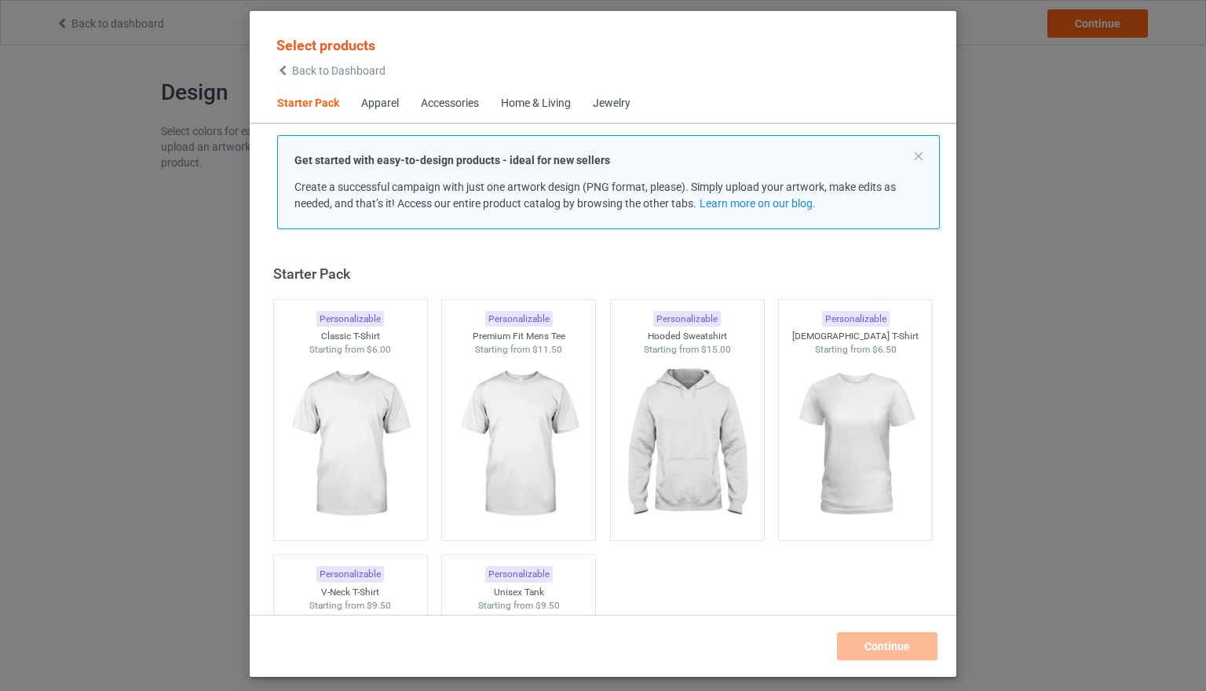
click at [386, 103] on div "Apparel" at bounding box center [380, 104] width 38 height 16
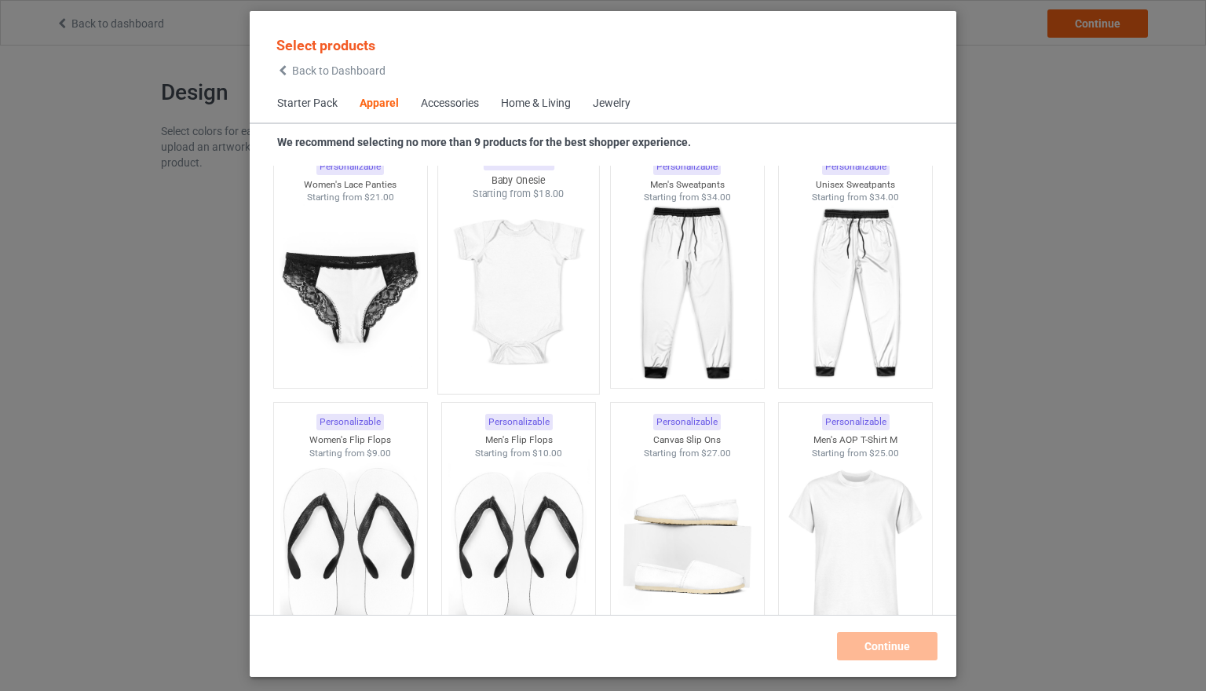
scroll to position [2181, 0]
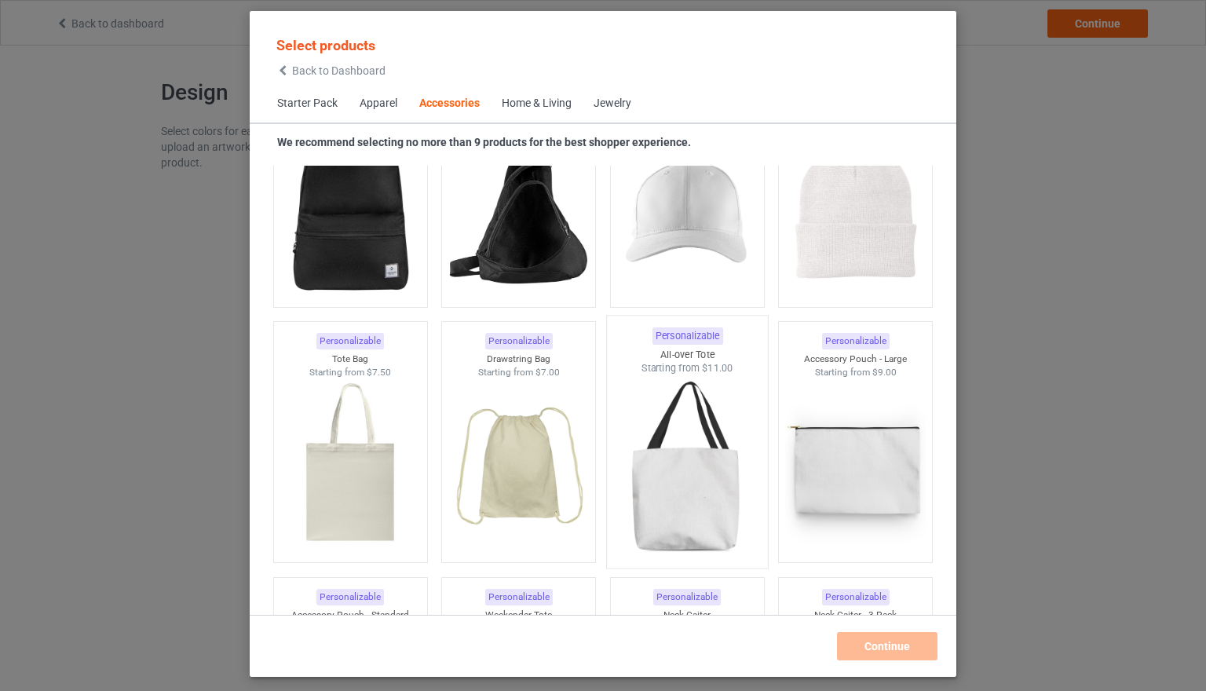
scroll to position [4517, 0]
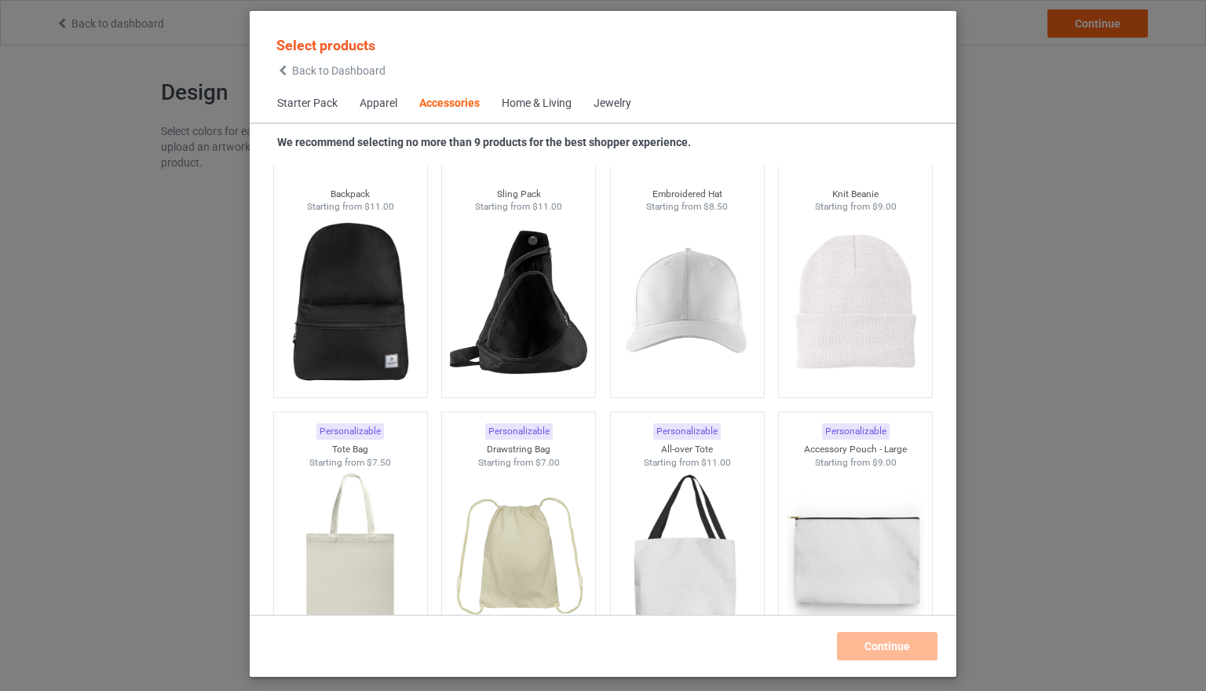
click at [368, 103] on div "Apparel" at bounding box center [379, 104] width 38 height 16
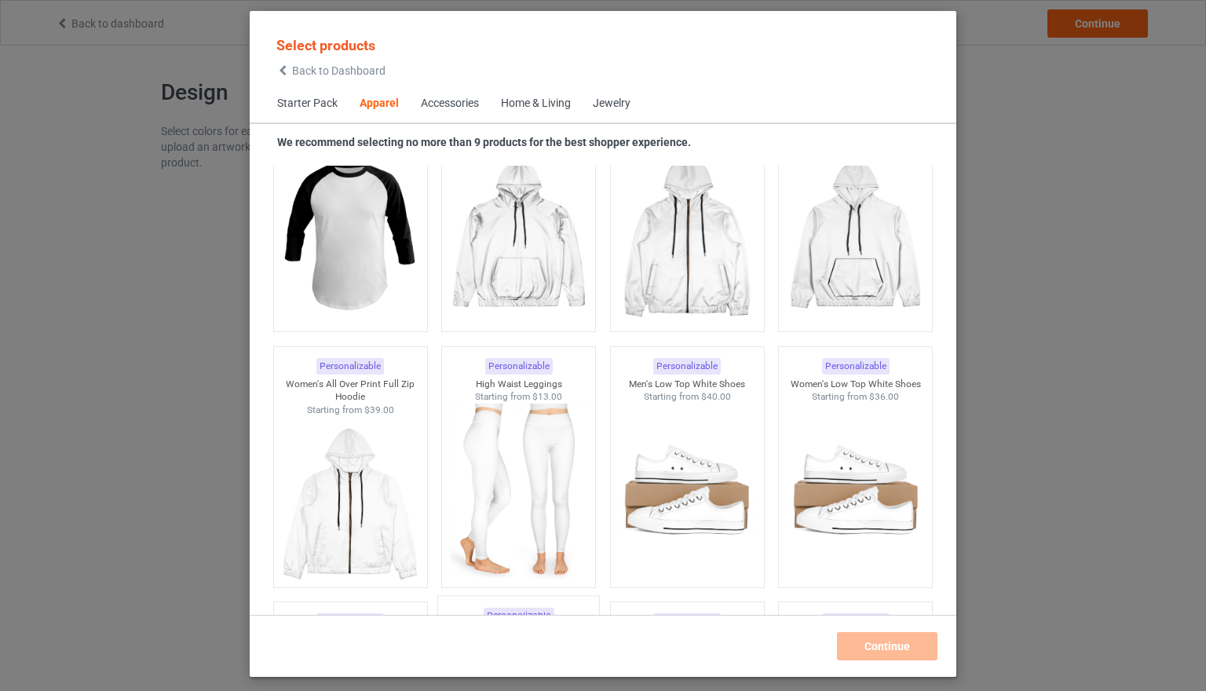
scroll to position [1403, 0]
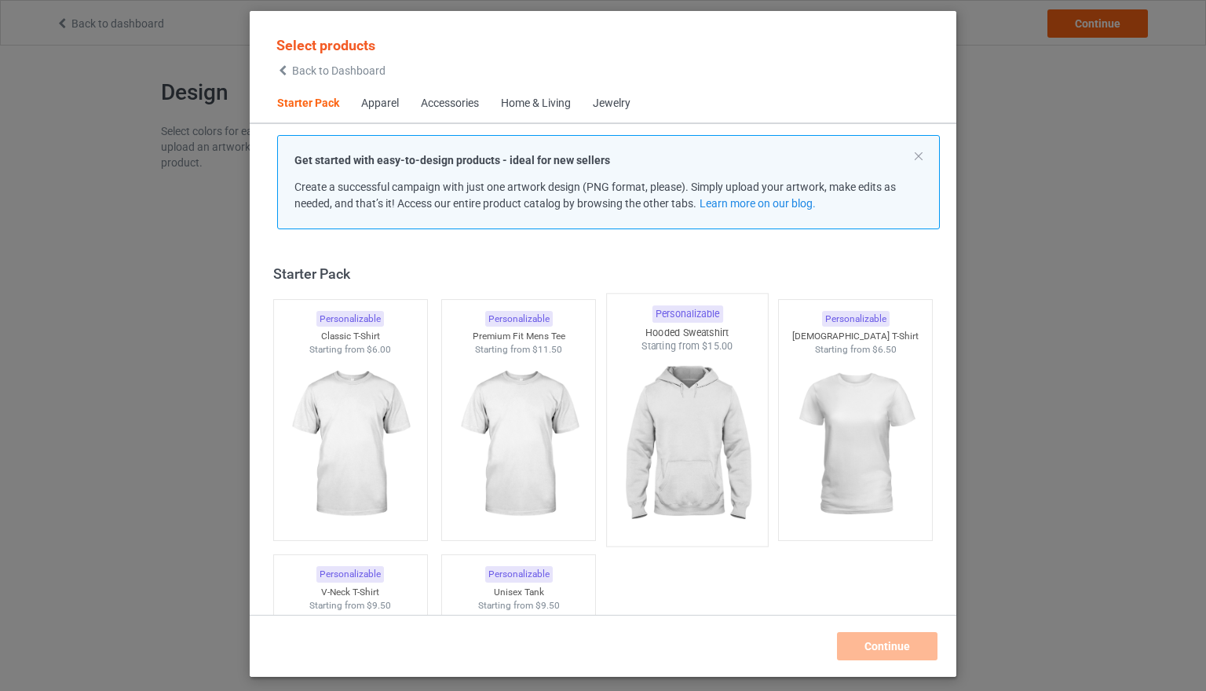
click at [690, 432] on img at bounding box center [687, 445] width 148 height 185
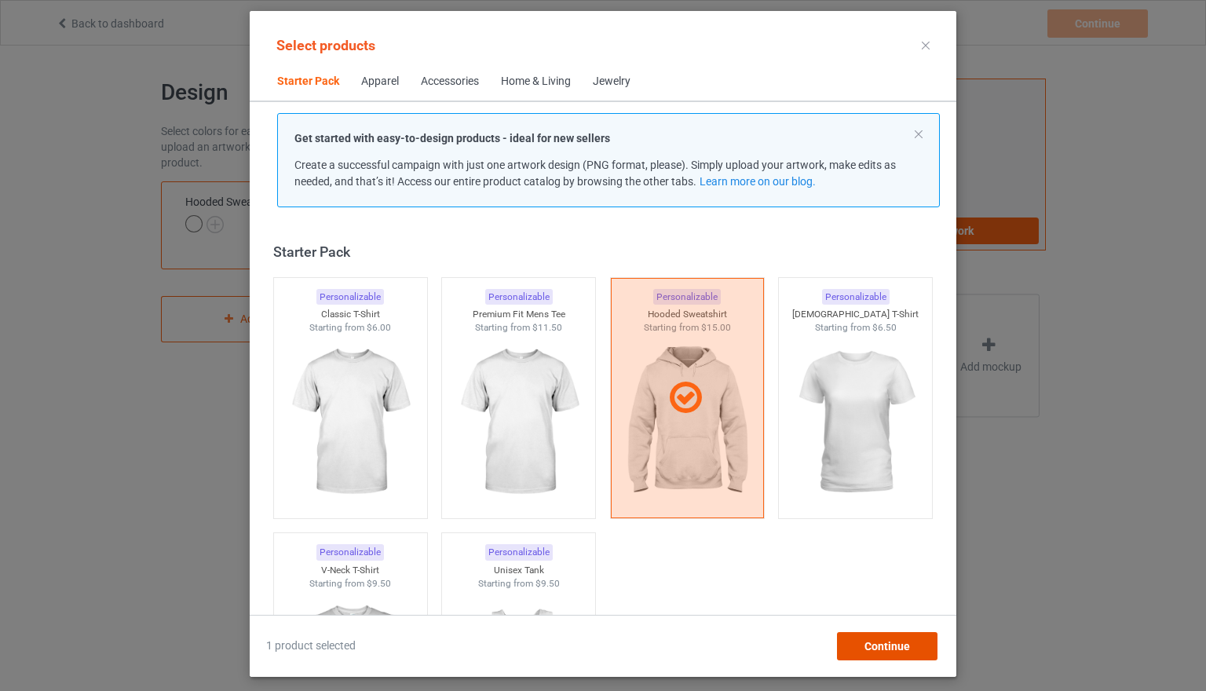
click at [882, 652] on div "Continue" at bounding box center [887, 646] width 101 height 28
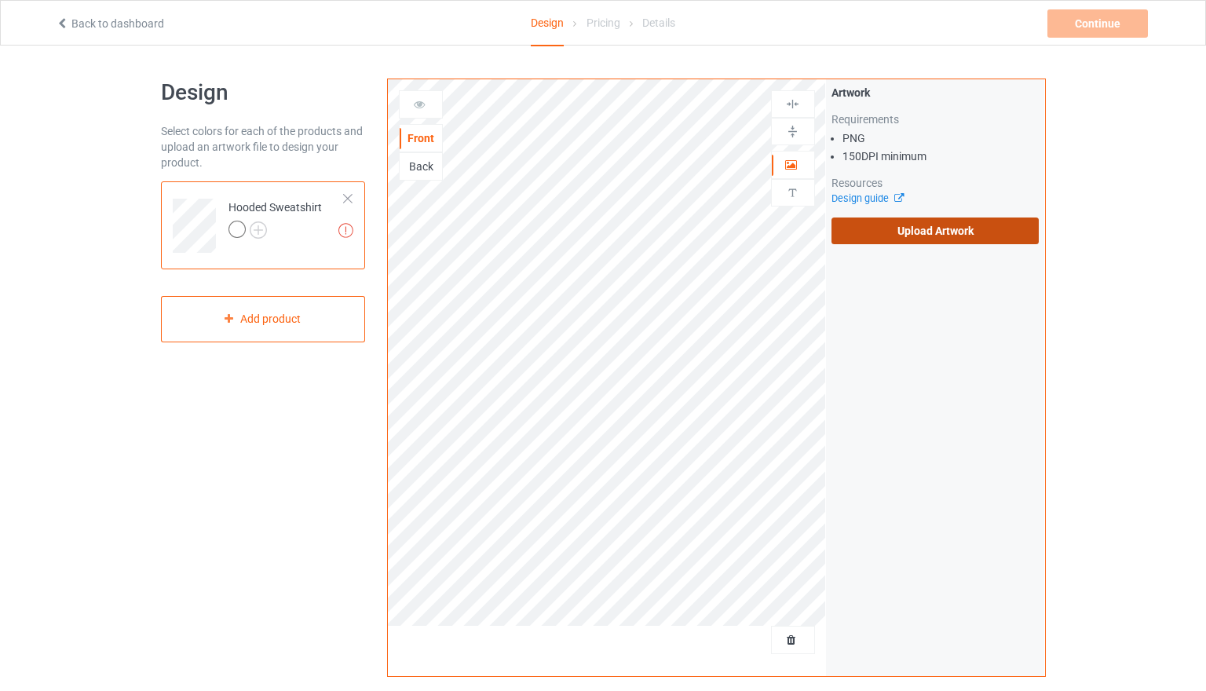
click at [910, 225] on label "Upload Artwork" at bounding box center [936, 231] width 208 height 27
click at [0, 0] on input "Upload Artwork" at bounding box center [0, 0] width 0 height 0
click at [236, 227] on div at bounding box center [237, 229] width 17 height 17
click at [258, 232] on img at bounding box center [258, 229] width 17 height 17
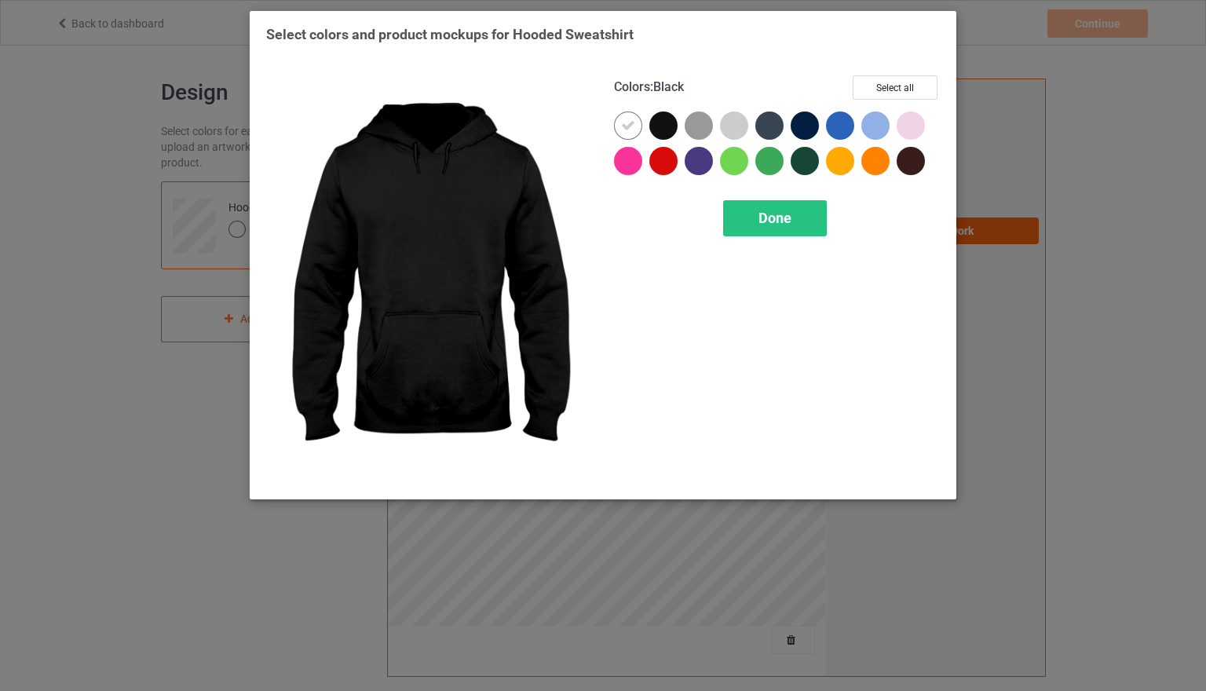
click at [660, 123] on div at bounding box center [663, 126] width 28 height 28
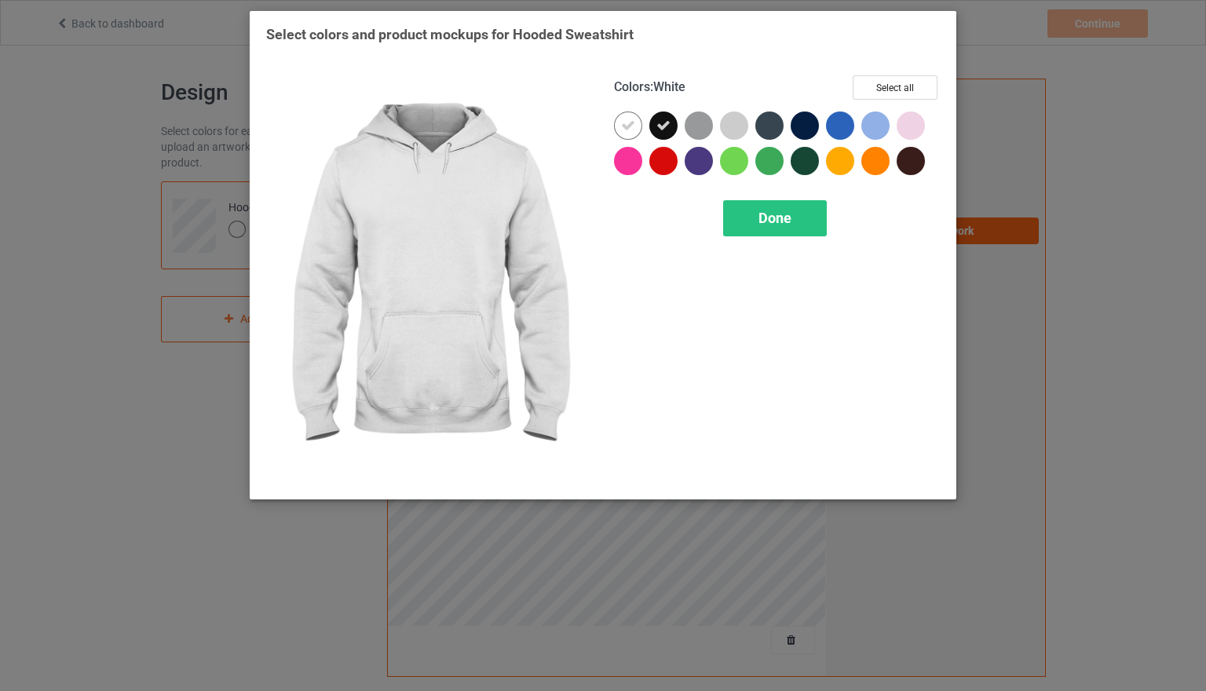
click at [635, 127] on div at bounding box center [628, 126] width 28 height 28
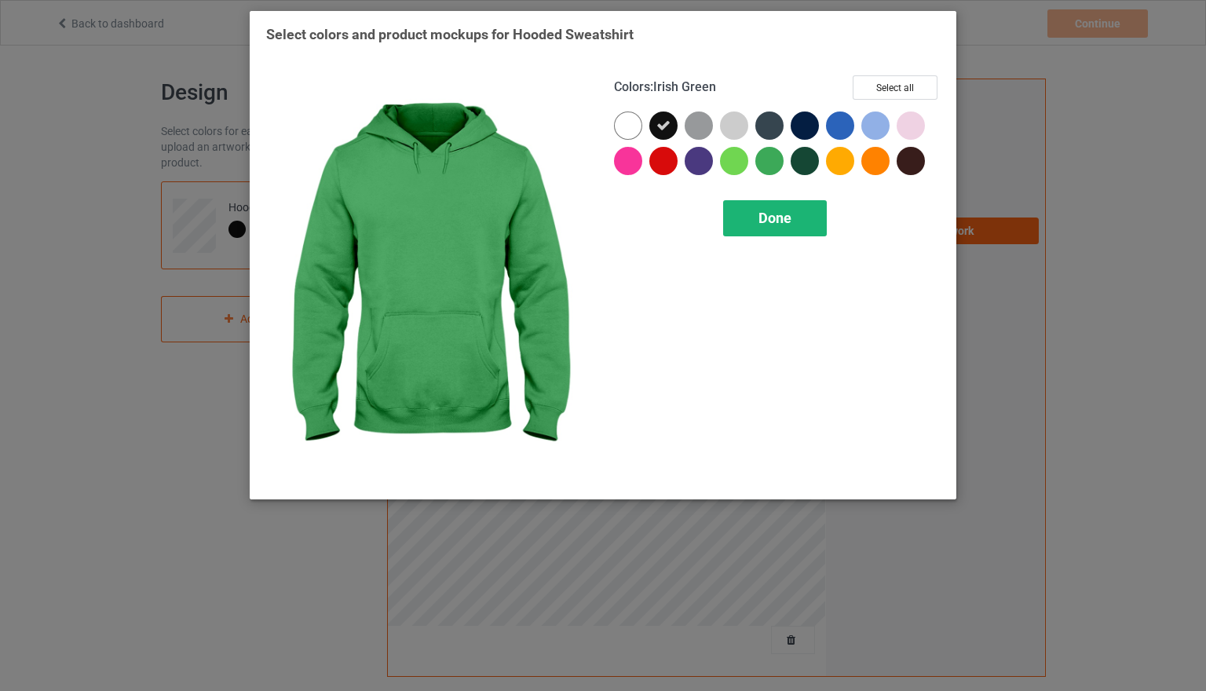
click at [790, 221] on span "Done" at bounding box center [775, 218] width 33 height 16
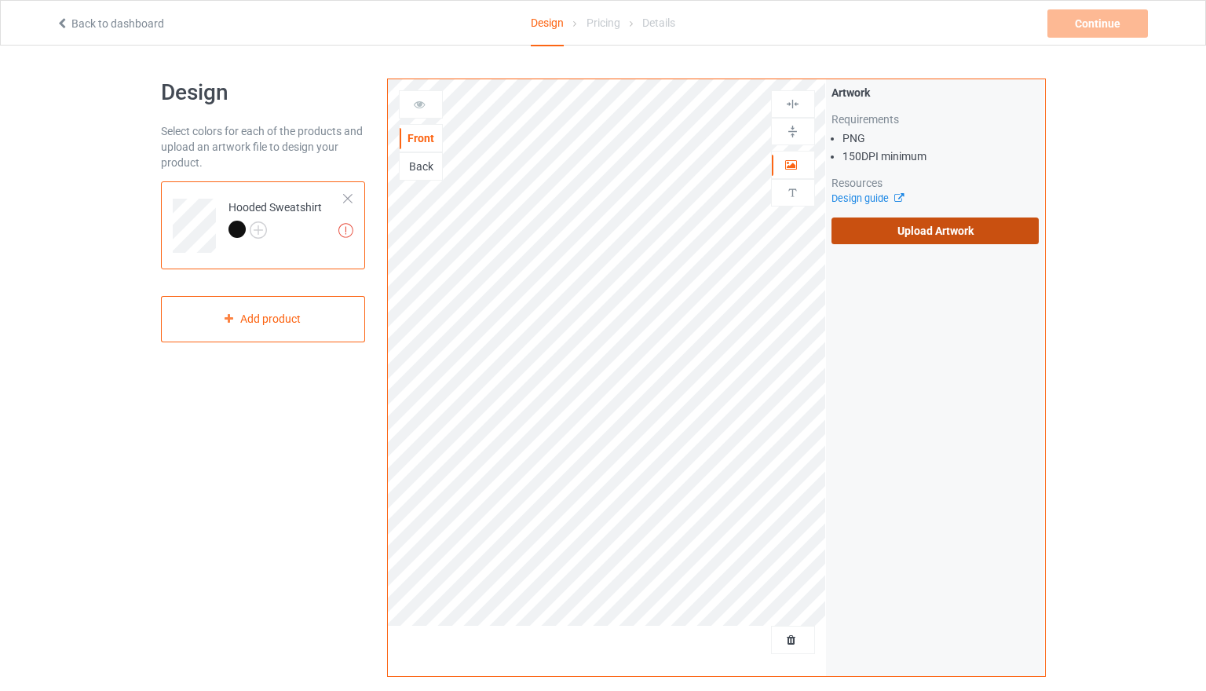
click at [932, 223] on label "Upload Artwork" at bounding box center [936, 231] width 208 height 27
click at [0, 0] on input "Upload Artwork" at bounding box center [0, 0] width 0 height 0
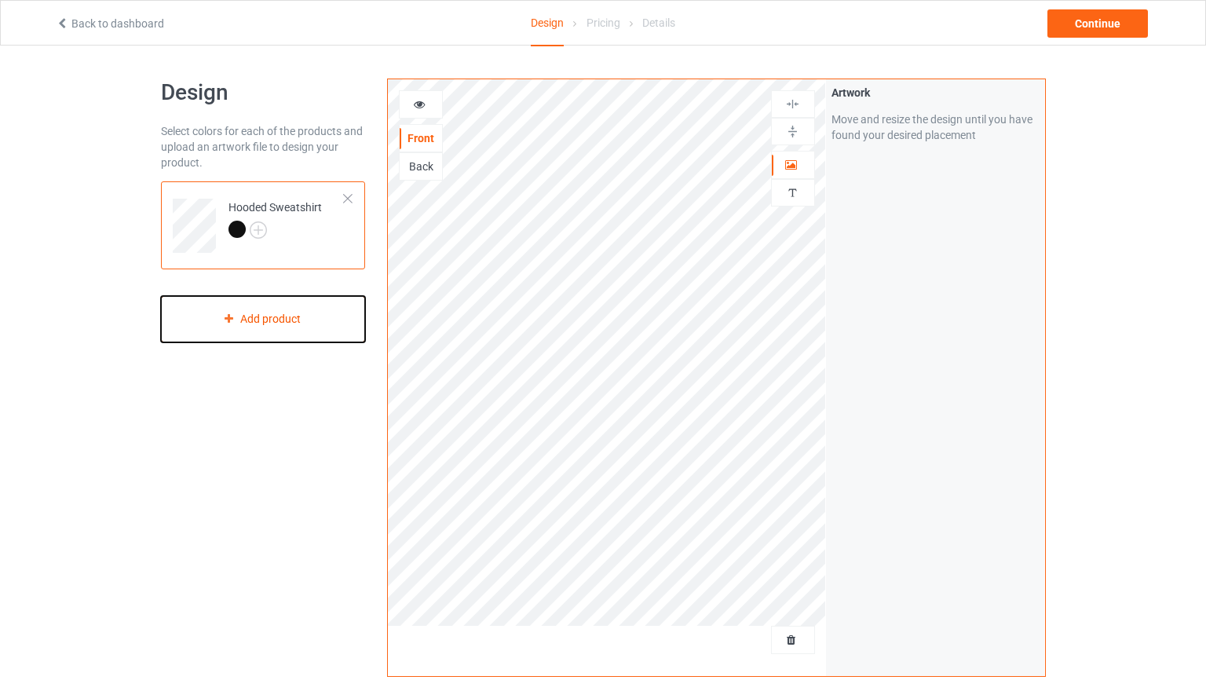
click at [282, 320] on div "Add product" at bounding box center [263, 319] width 205 height 46
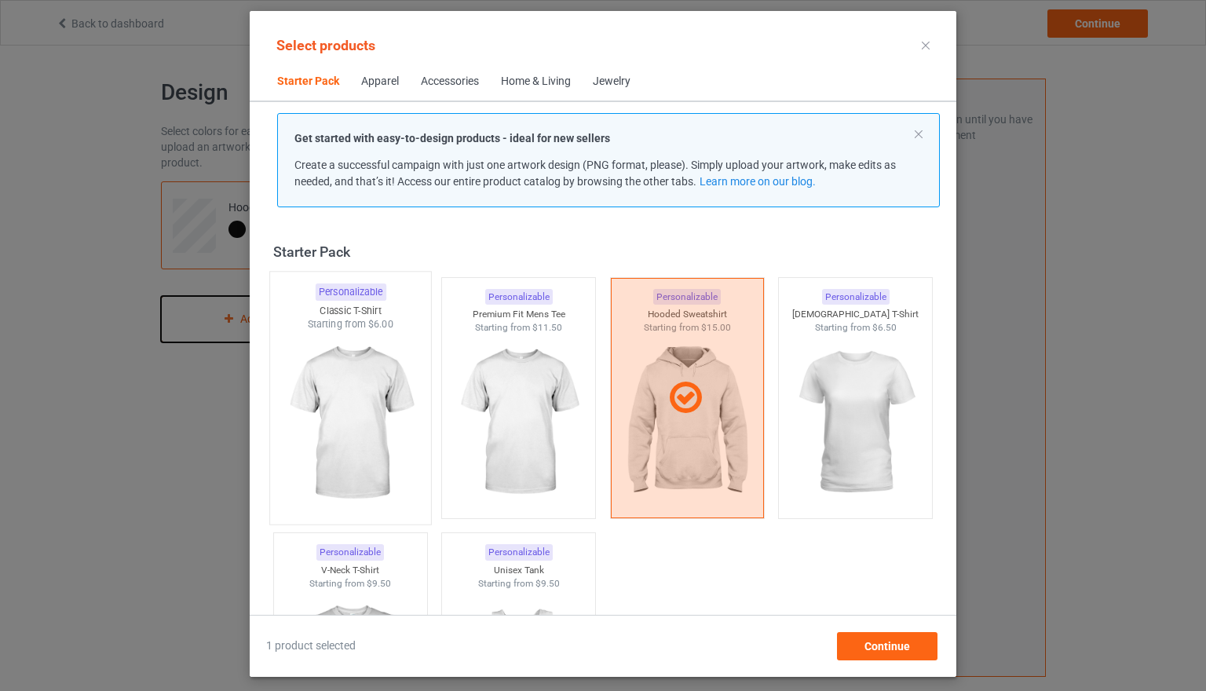
scroll to position [20, 0]
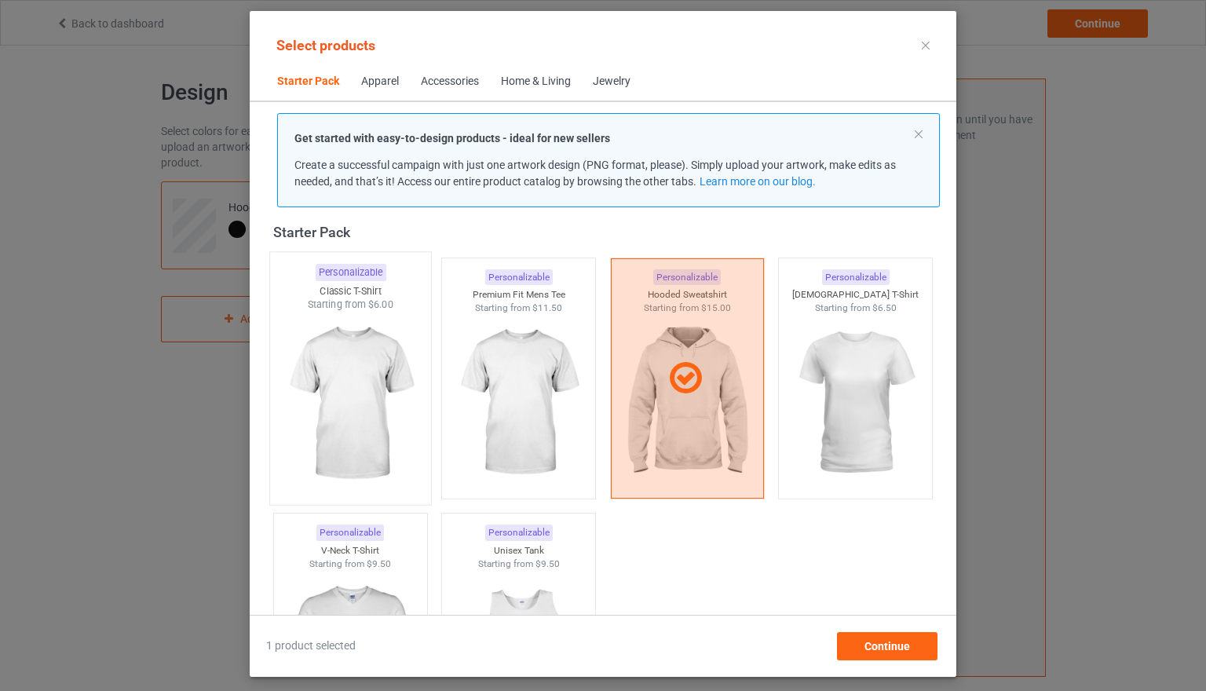
click at [351, 401] on img at bounding box center [350, 404] width 148 height 185
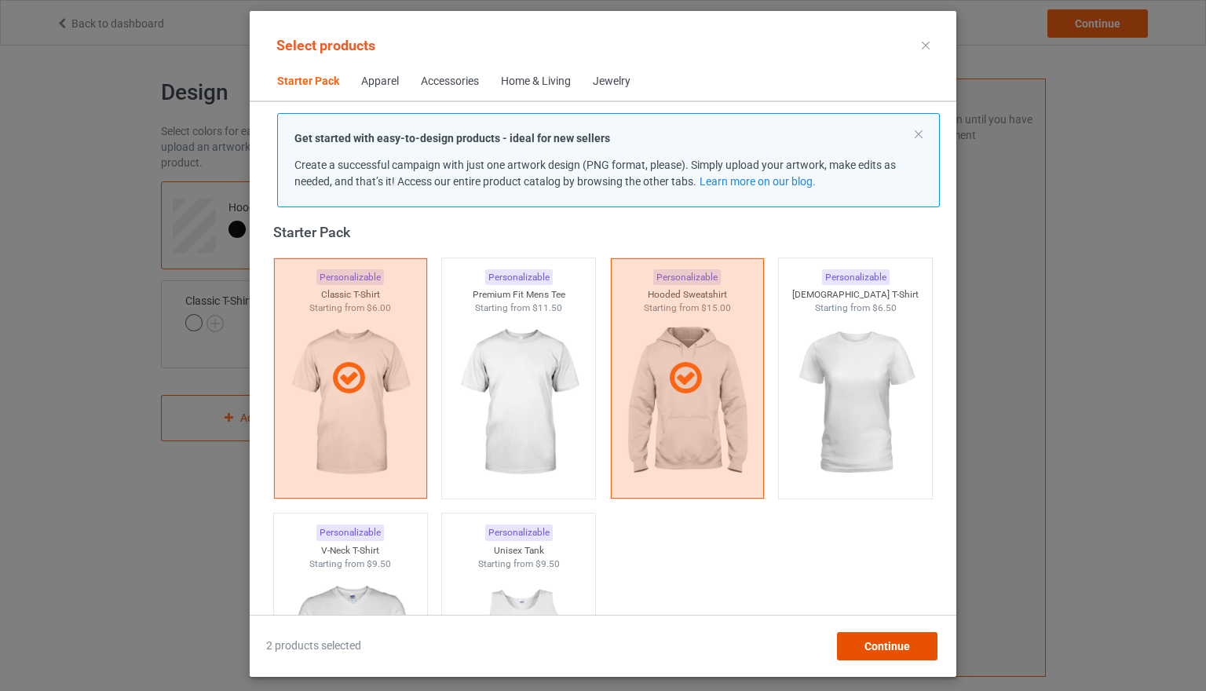
click at [912, 649] on div "Continue" at bounding box center [887, 646] width 101 height 28
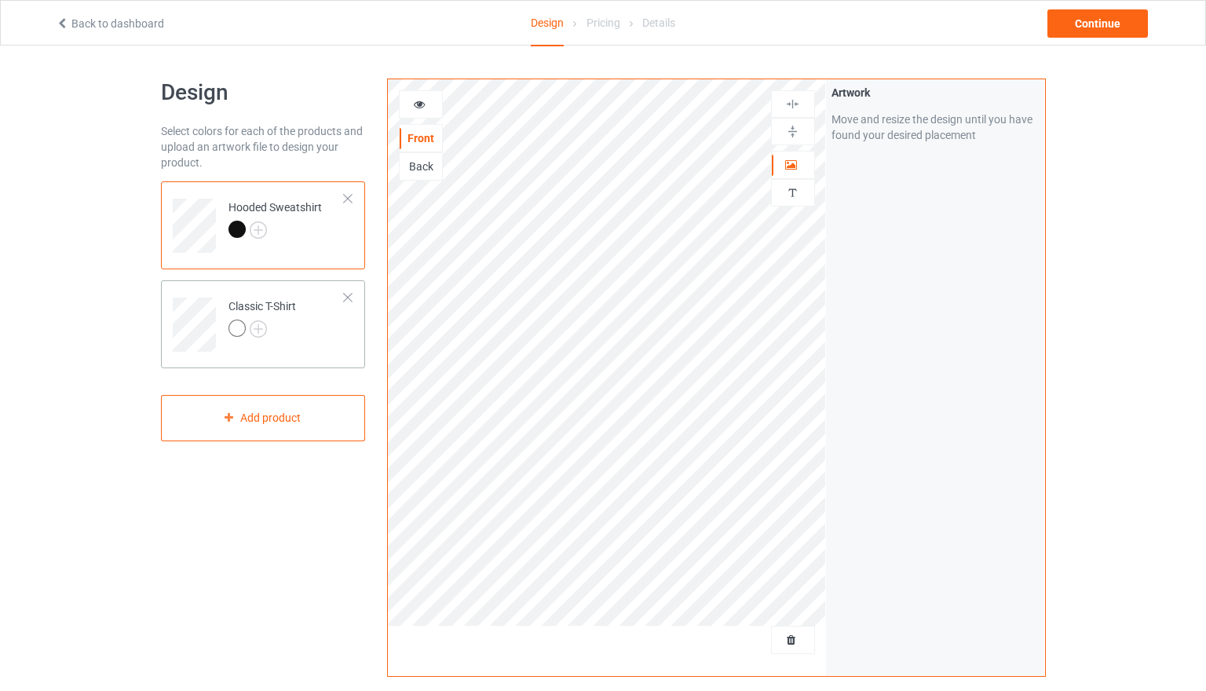
click at [236, 327] on div at bounding box center [237, 328] width 17 height 17
click at [254, 324] on img at bounding box center [258, 328] width 17 height 17
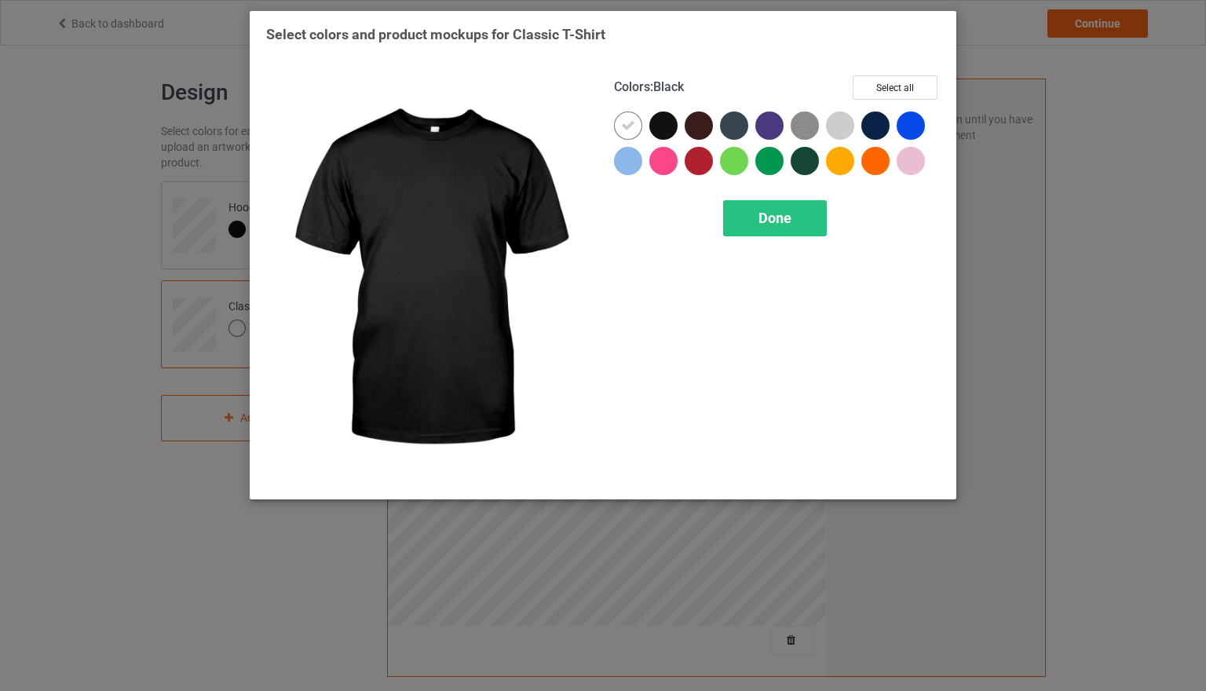
click at [659, 125] on div at bounding box center [663, 126] width 28 height 28
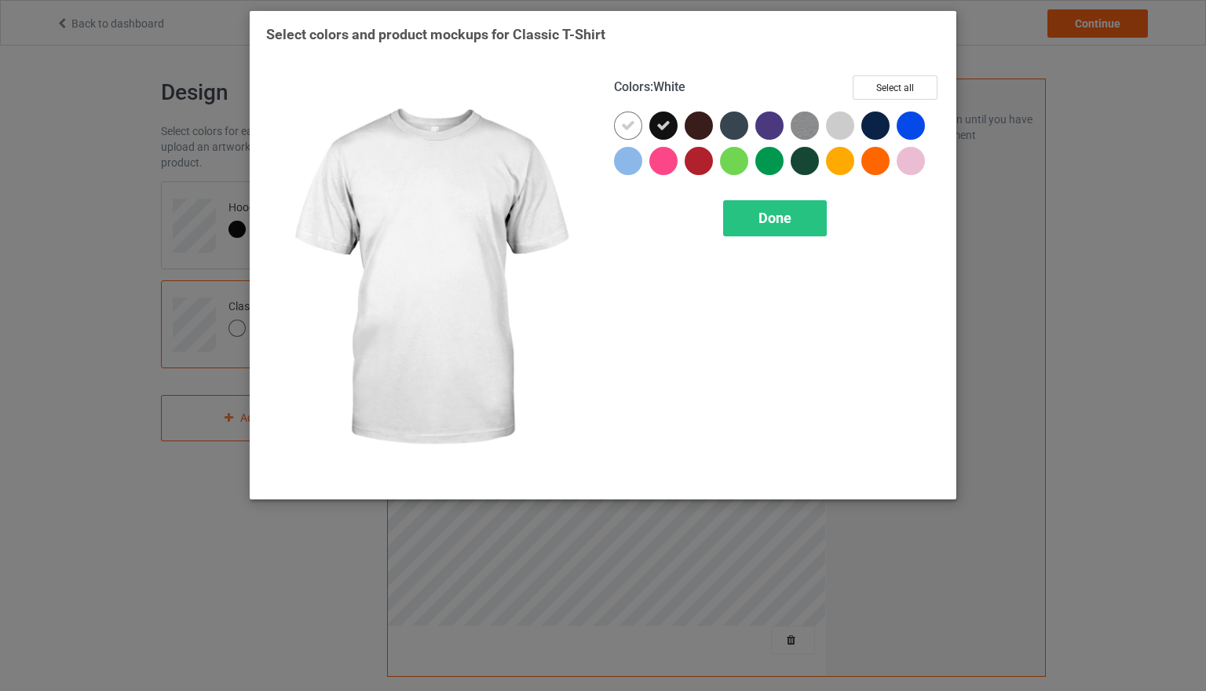
click at [632, 126] on icon at bounding box center [628, 126] width 14 height 14
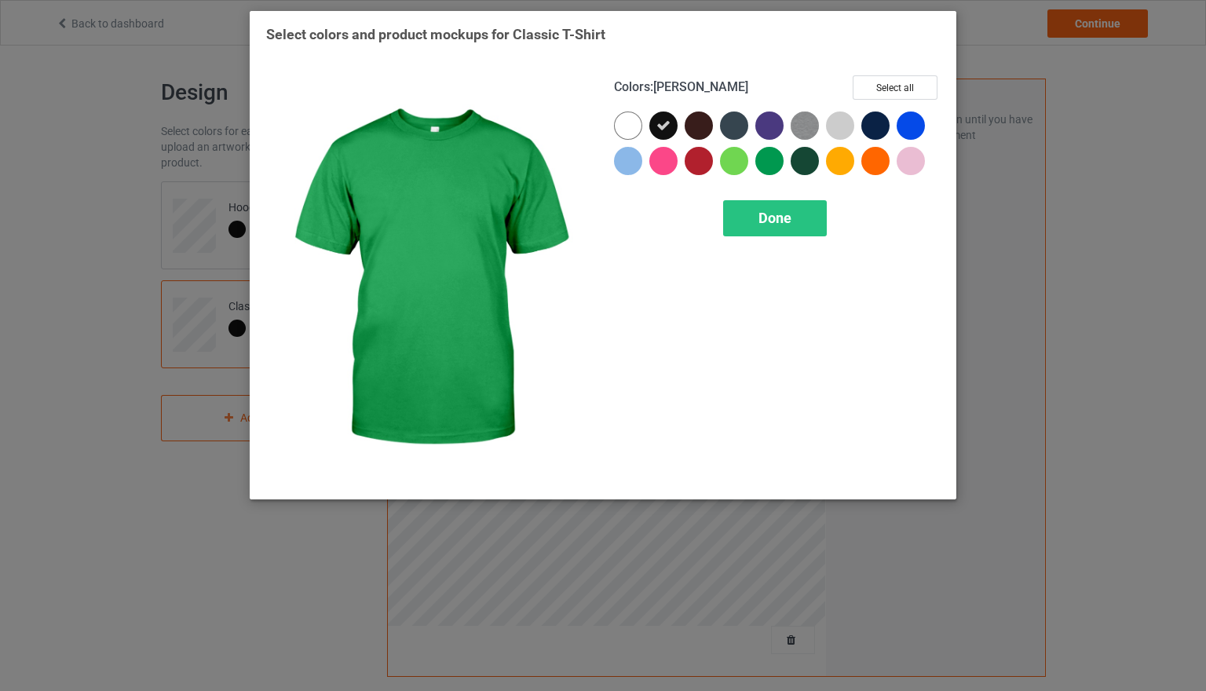
click at [766, 159] on div at bounding box center [769, 161] width 28 height 28
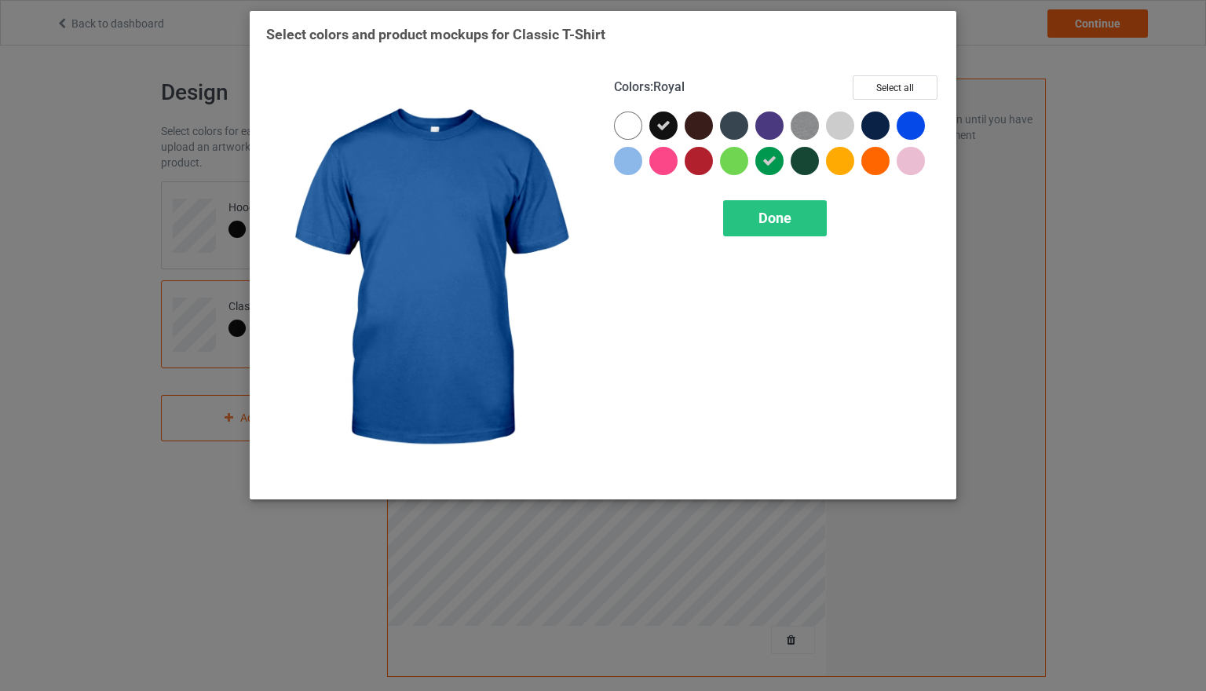
click at [911, 123] on div at bounding box center [911, 126] width 28 height 28
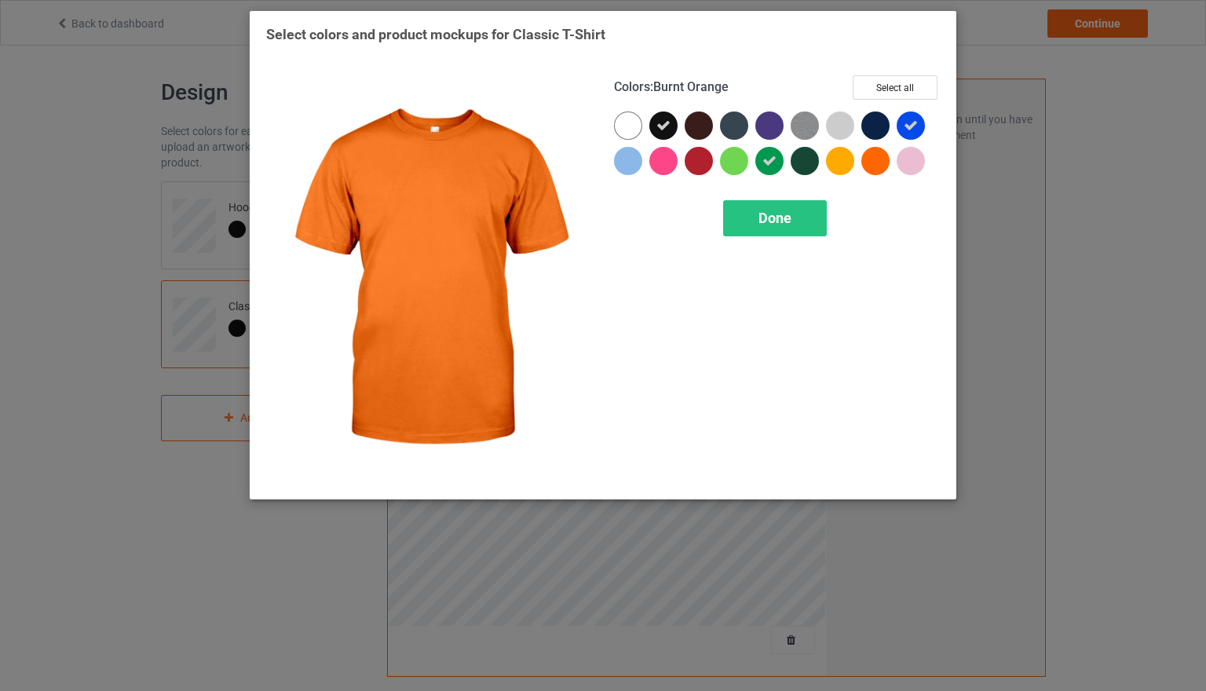
click at [875, 161] on div at bounding box center [875, 161] width 28 height 28
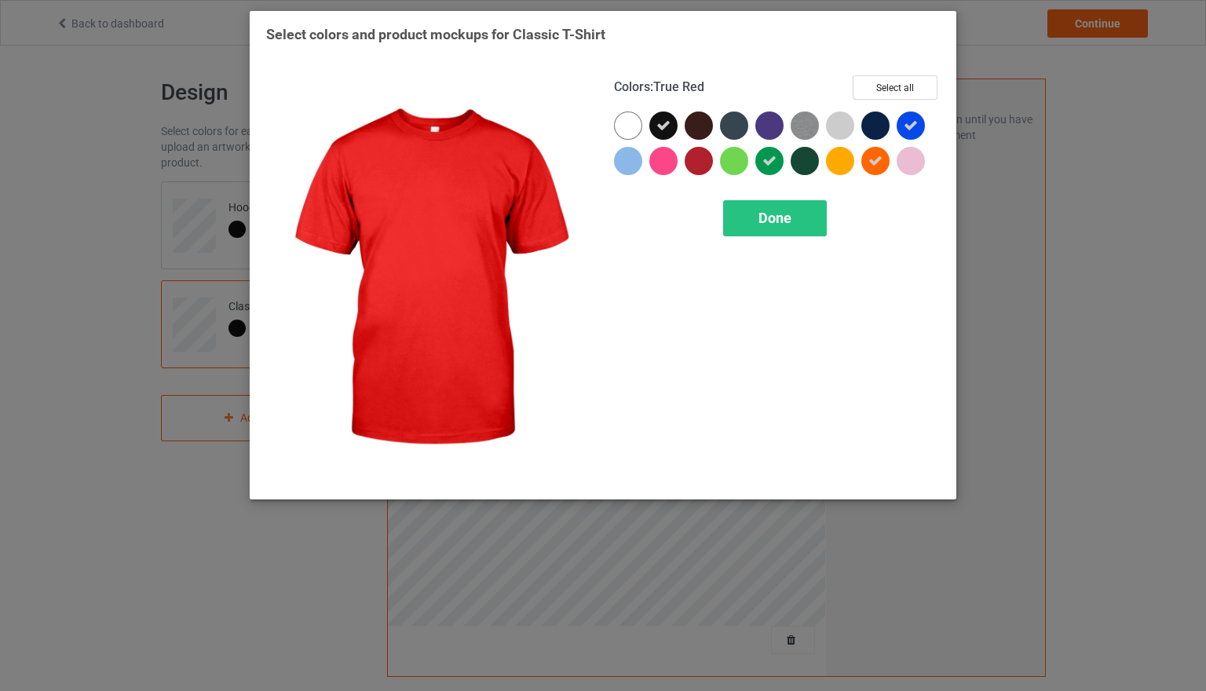
click at [700, 164] on div at bounding box center [699, 161] width 28 height 28
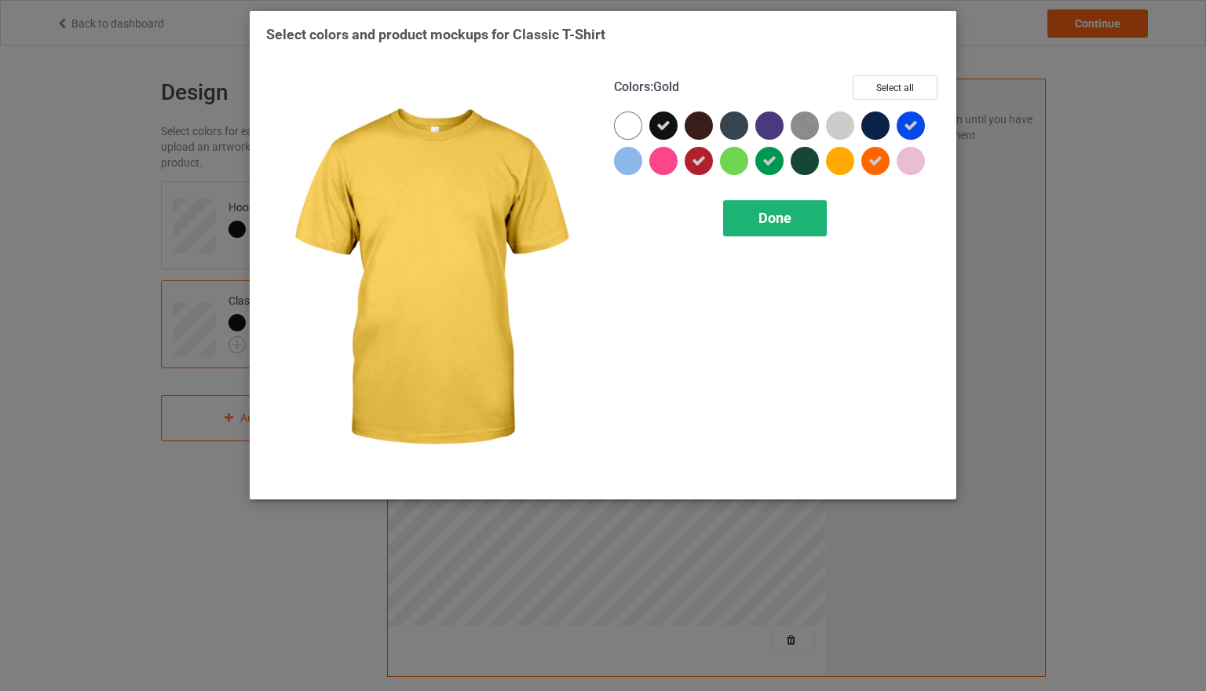
click at [788, 217] on span "Done" at bounding box center [775, 218] width 33 height 16
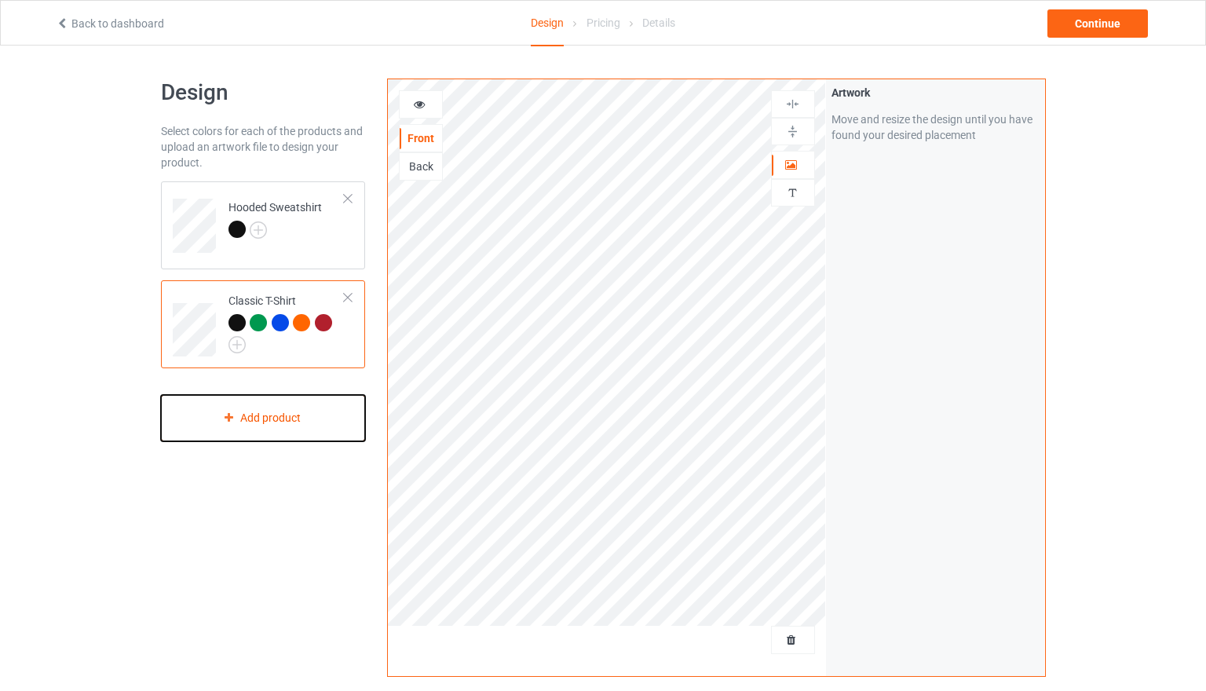
click at [293, 422] on div "Add product" at bounding box center [263, 418] width 205 height 46
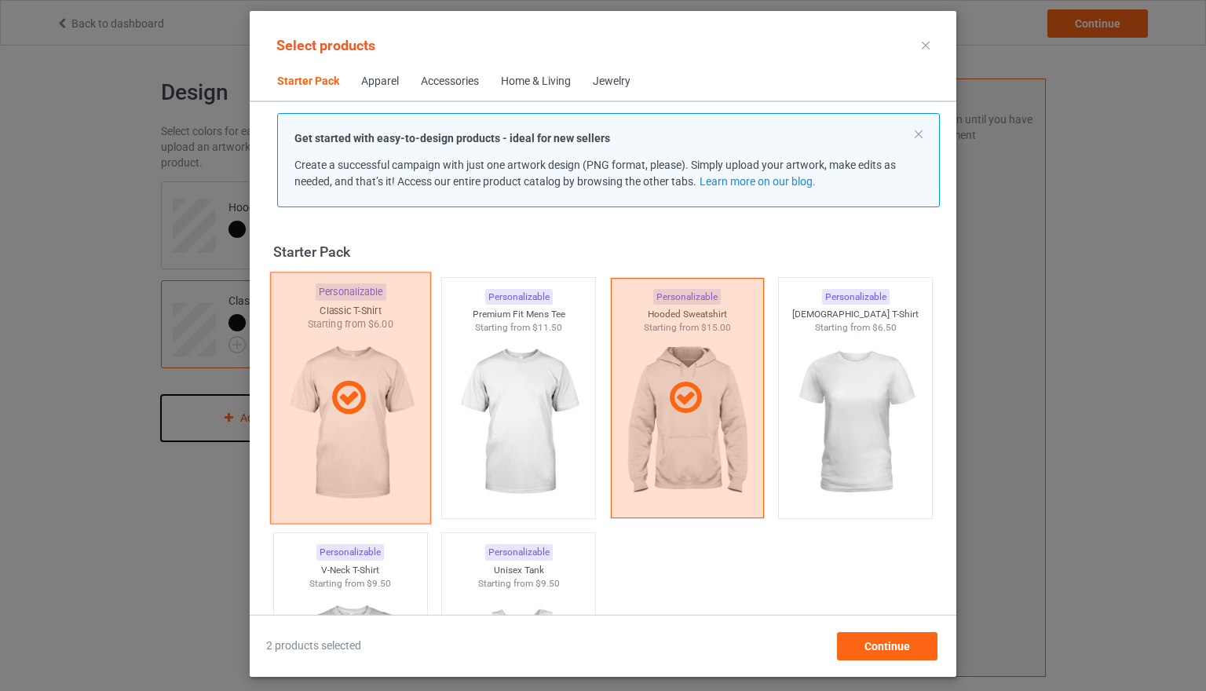
scroll to position [20, 0]
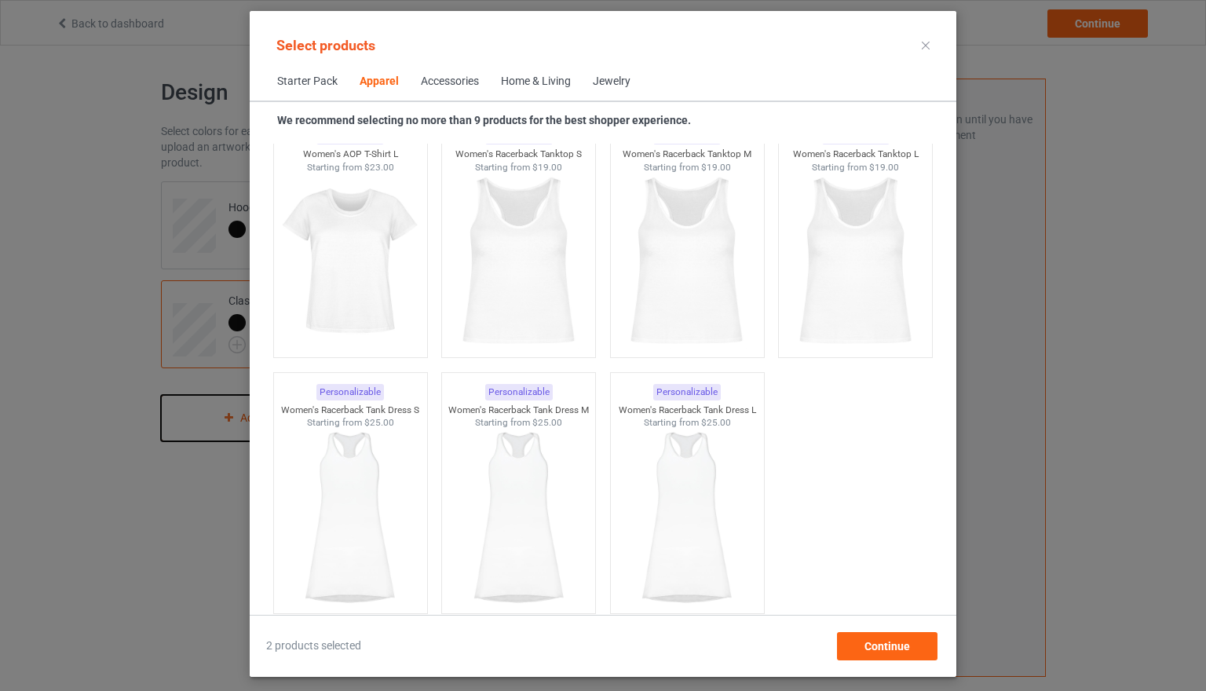
scroll to position [2949, 0]
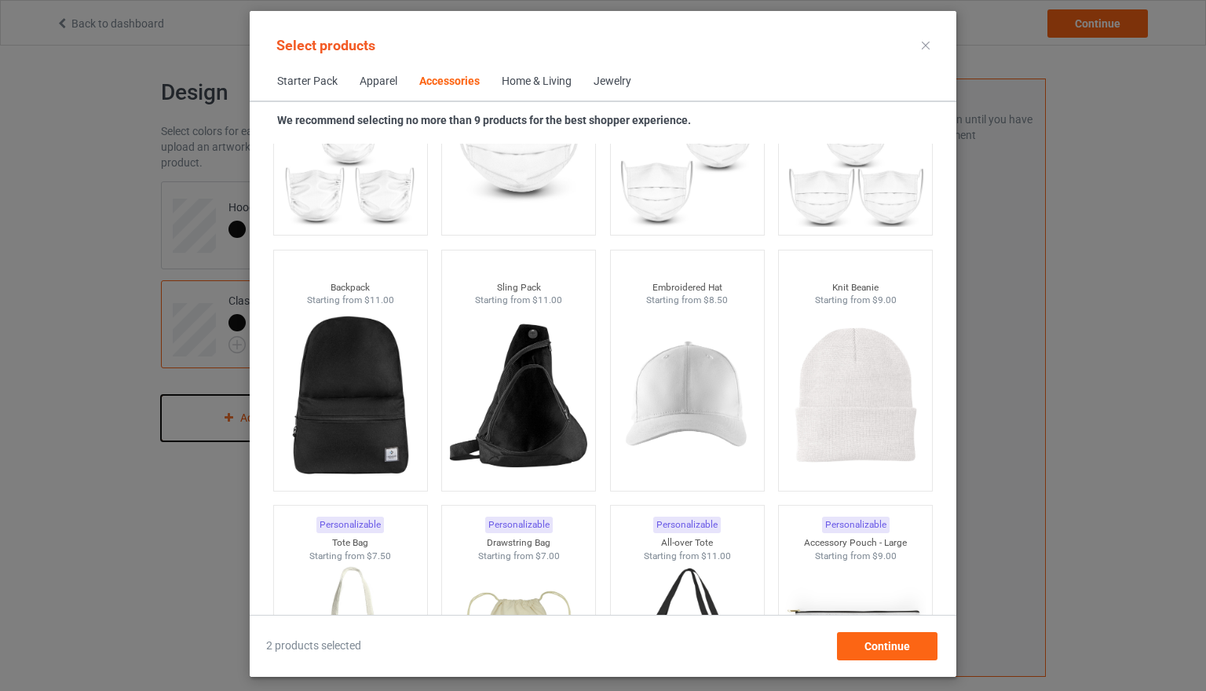
scroll to position [4404, 0]
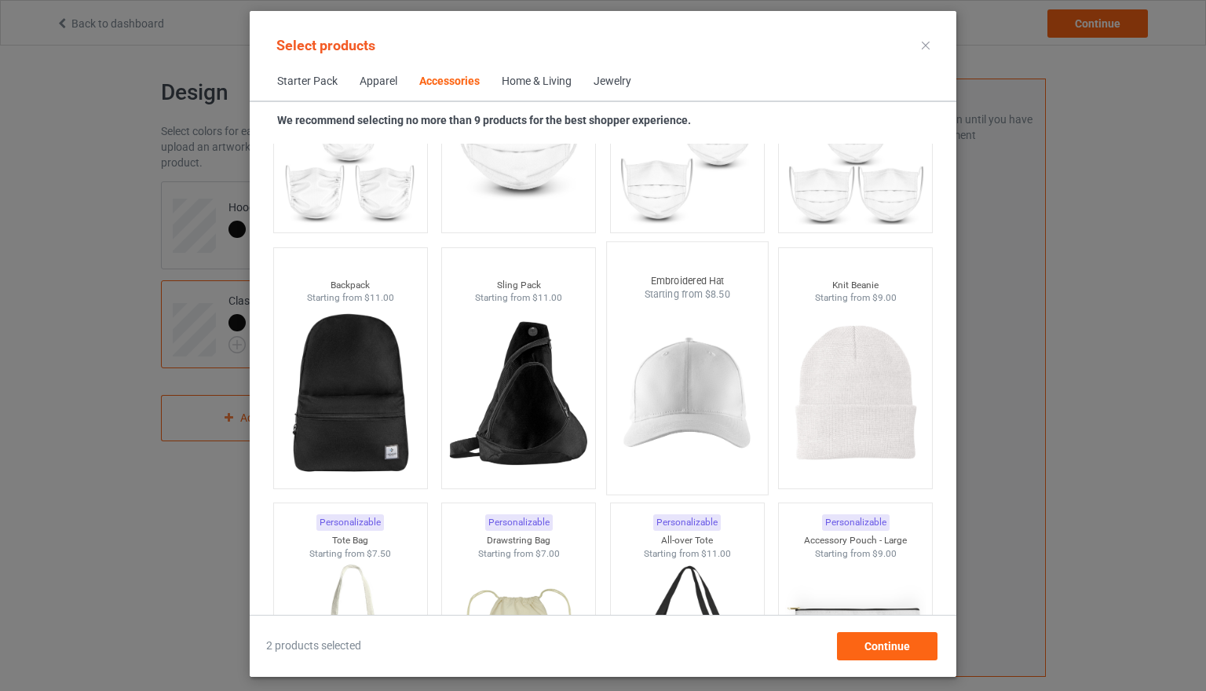
click at [689, 382] on img at bounding box center [687, 394] width 148 height 185
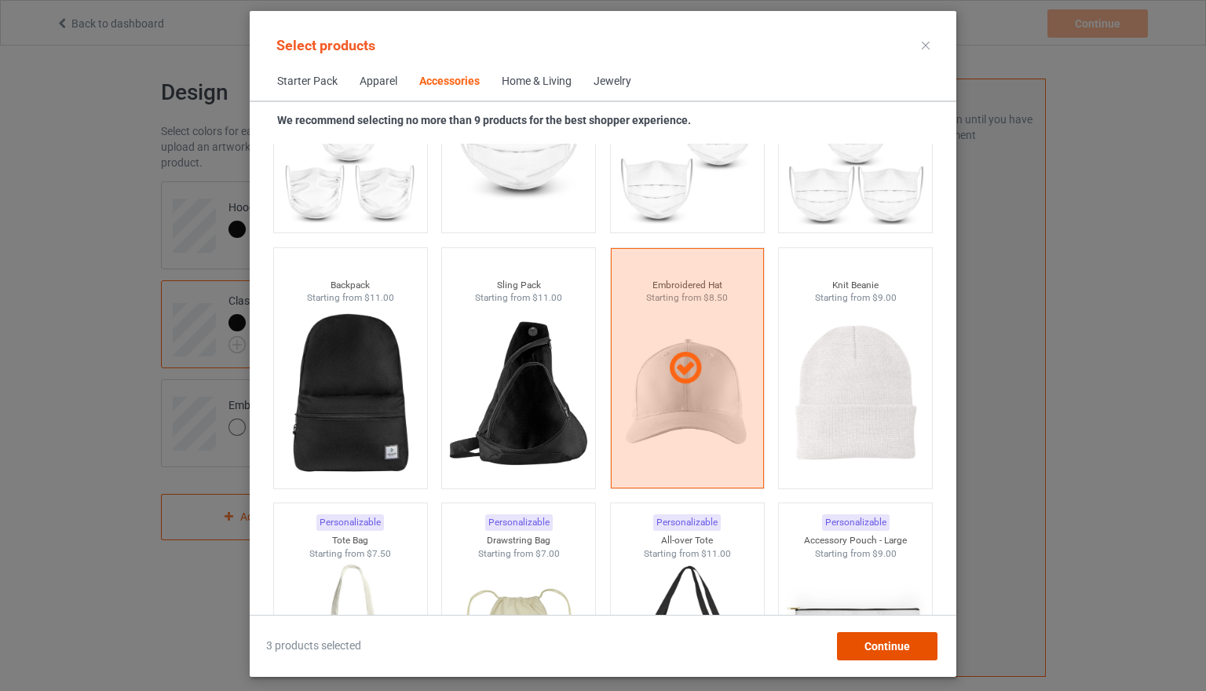
click at [897, 646] on span "Continue" at bounding box center [888, 646] width 46 height 13
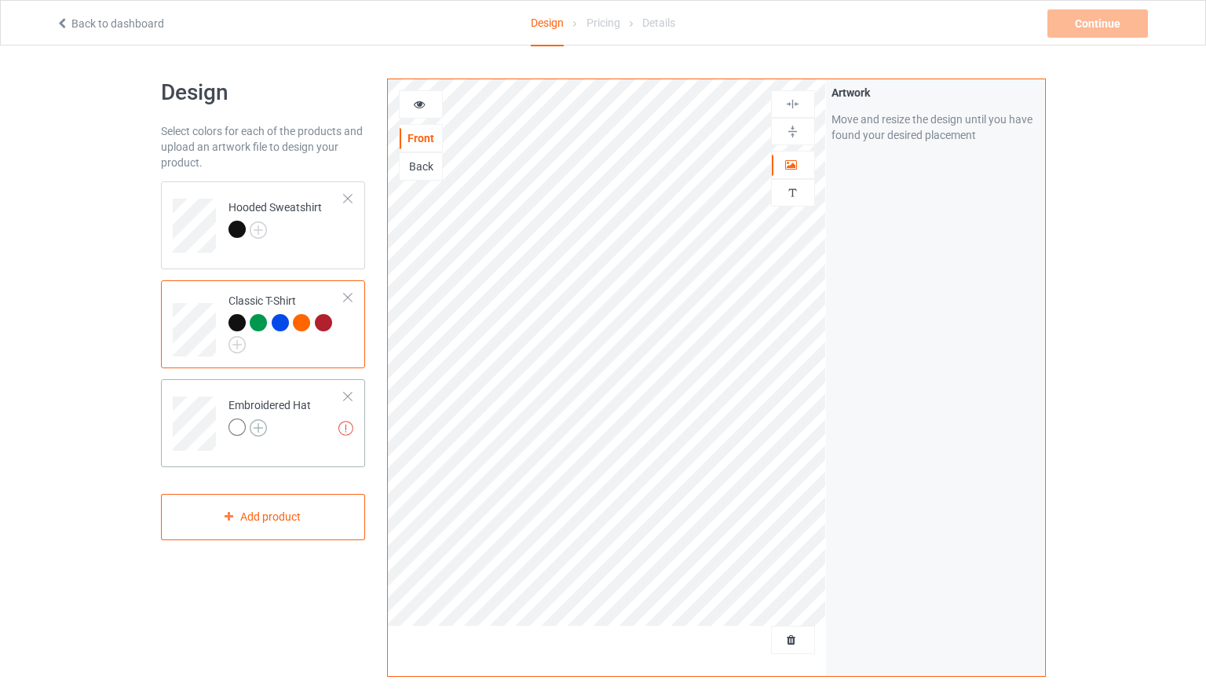
click at [257, 424] on img at bounding box center [258, 427] width 17 height 17
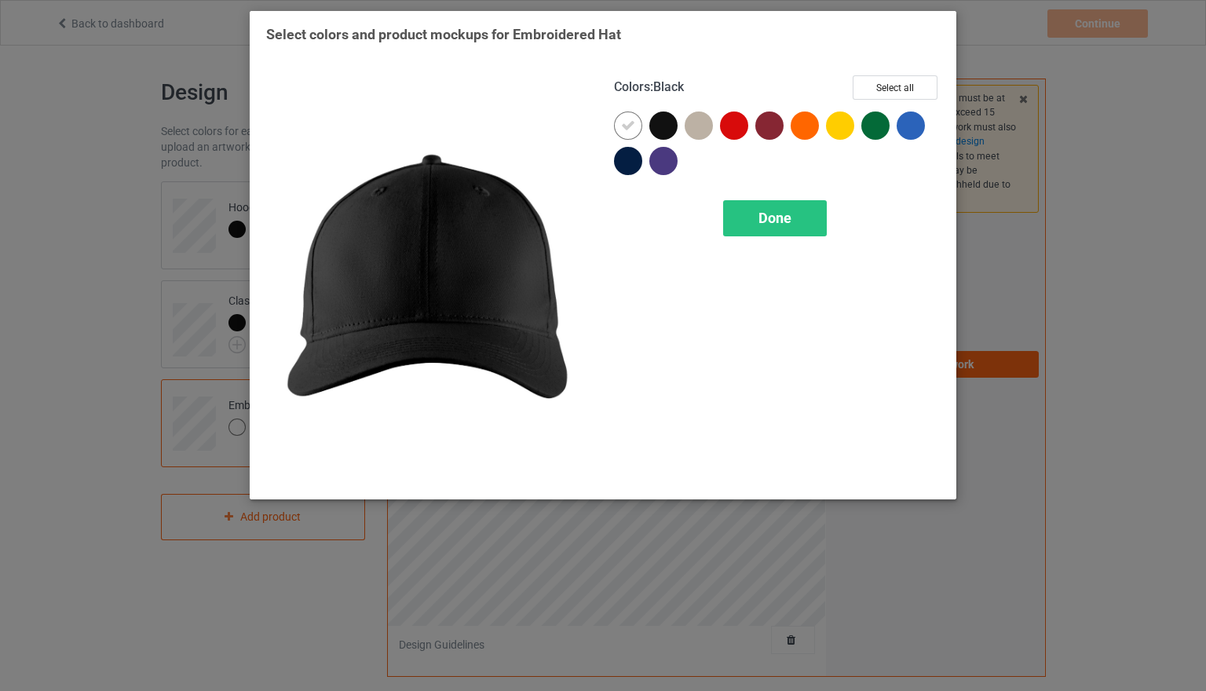
click at [667, 123] on div at bounding box center [663, 126] width 28 height 28
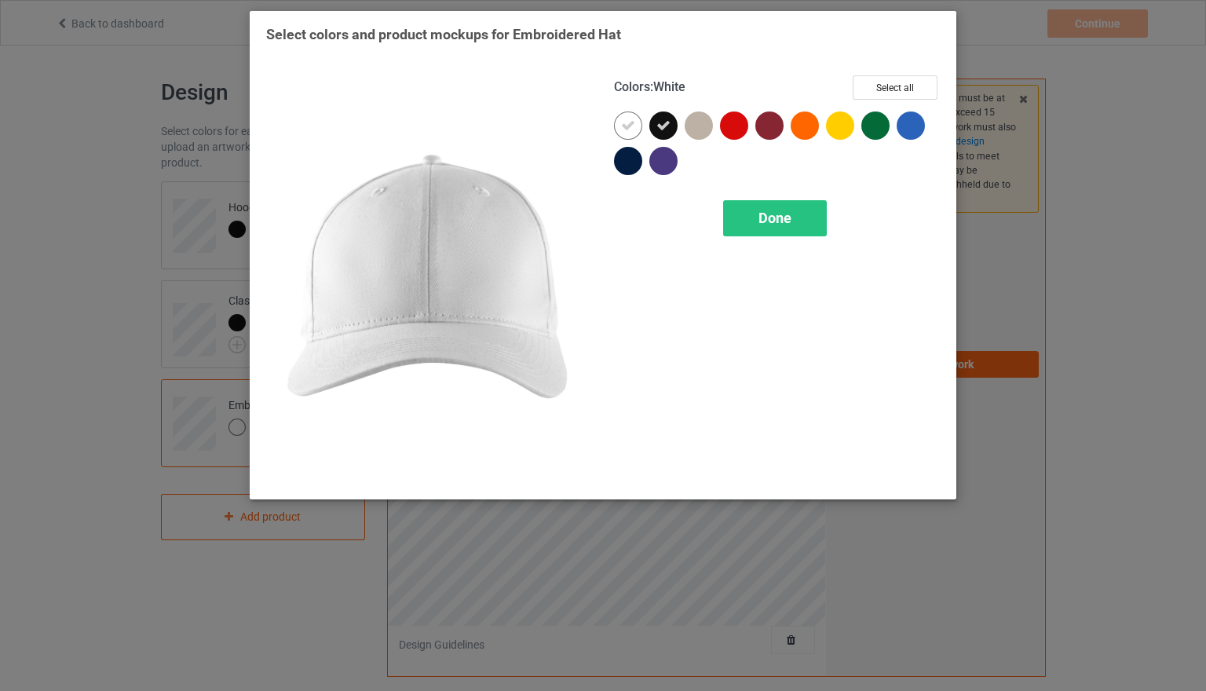
click at [630, 126] on icon at bounding box center [628, 126] width 14 height 14
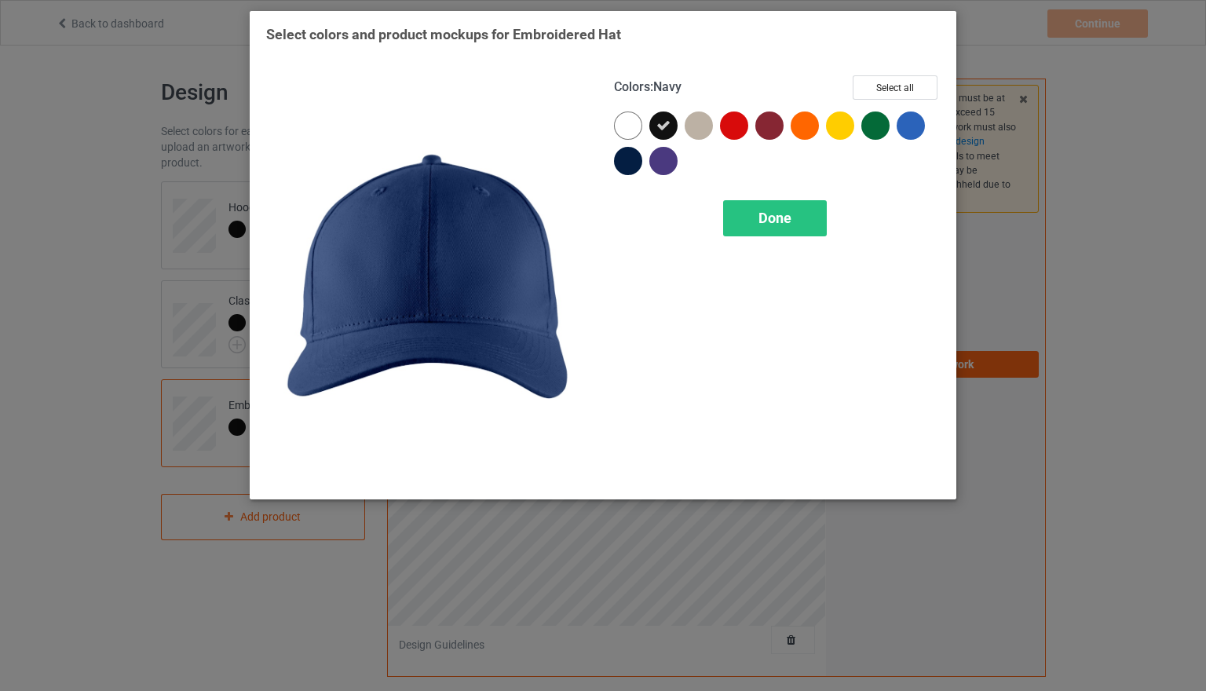
click at [626, 159] on div at bounding box center [628, 161] width 28 height 28
click at [626, 159] on icon at bounding box center [628, 161] width 14 height 14
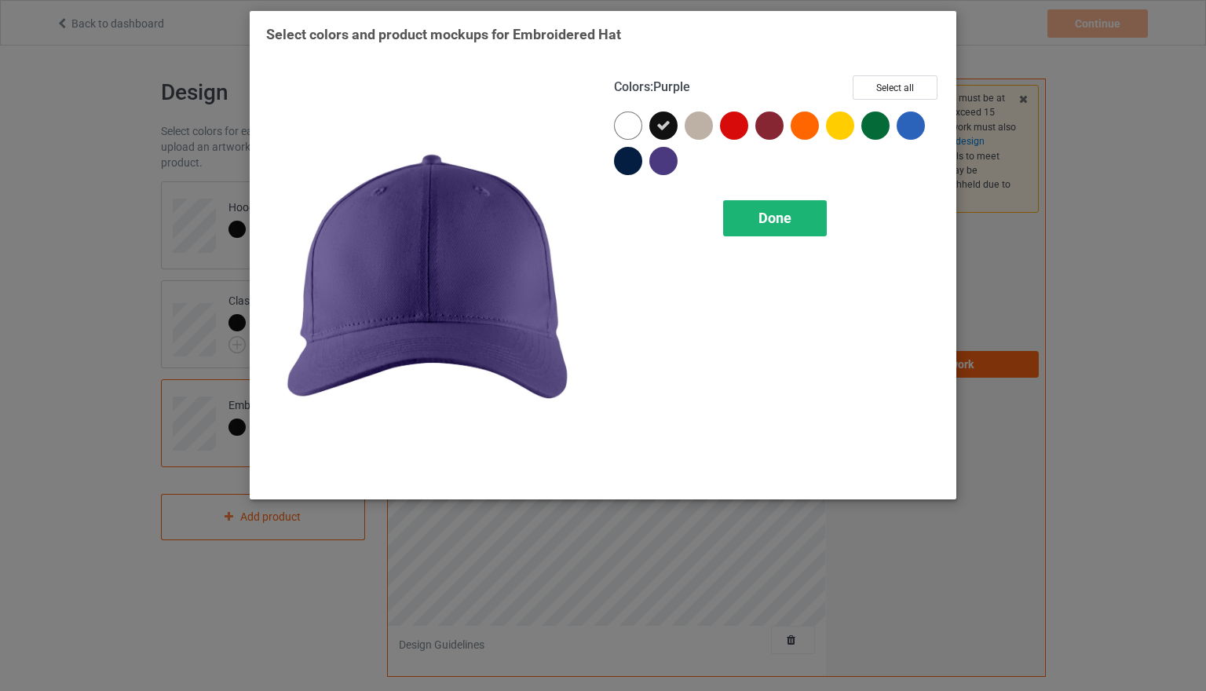
click at [772, 212] on span "Done" at bounding box center [775, 218] width 33 height 16
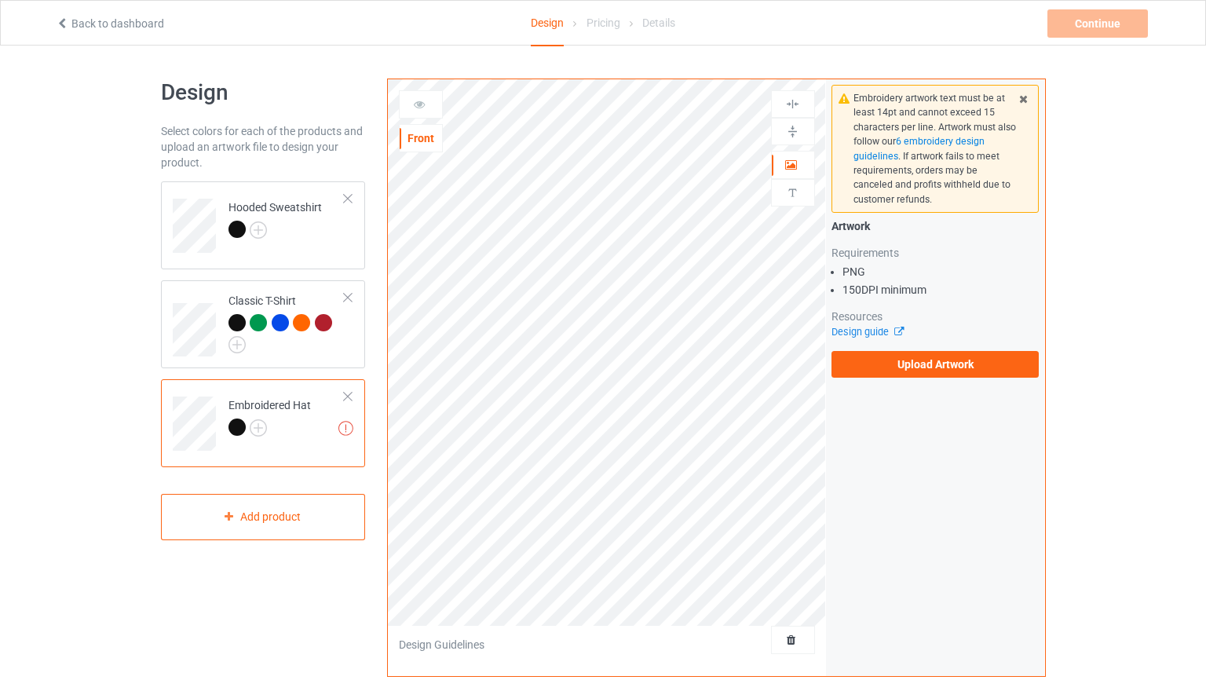
click at [347, 393] on div at bounding box center [347, 396] width 11 height 11
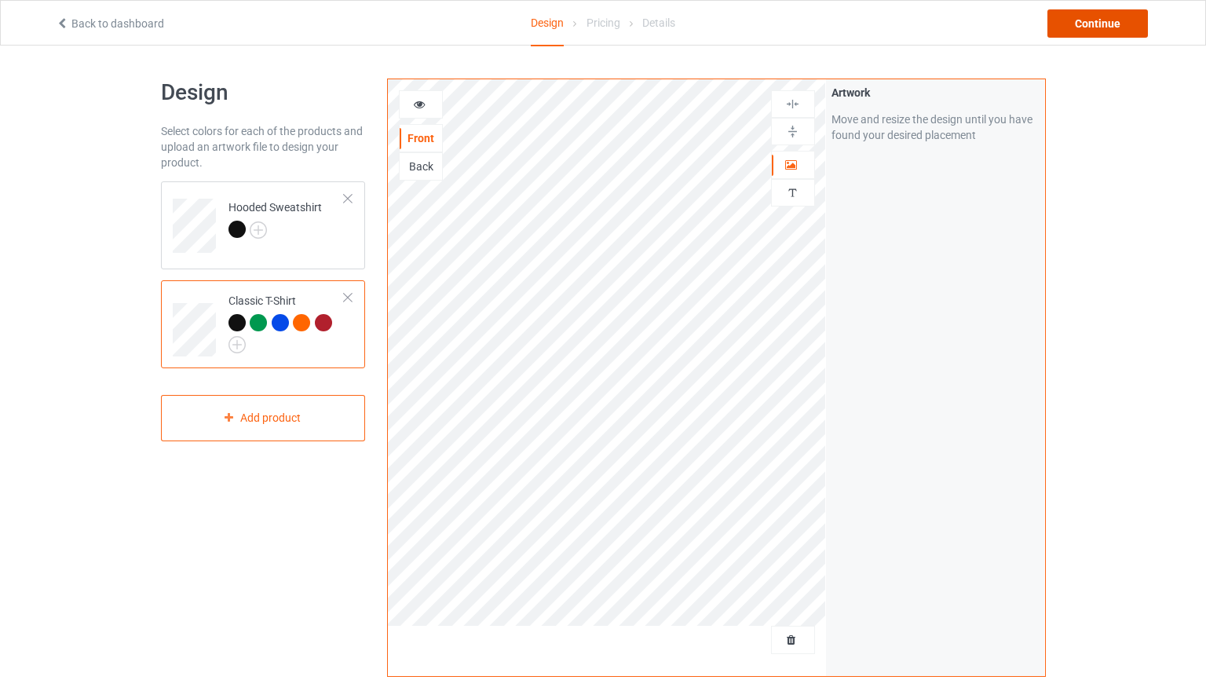
click at [1098, 19] on div "Continue" at bounding box center [1098, 23] width 101 height 28
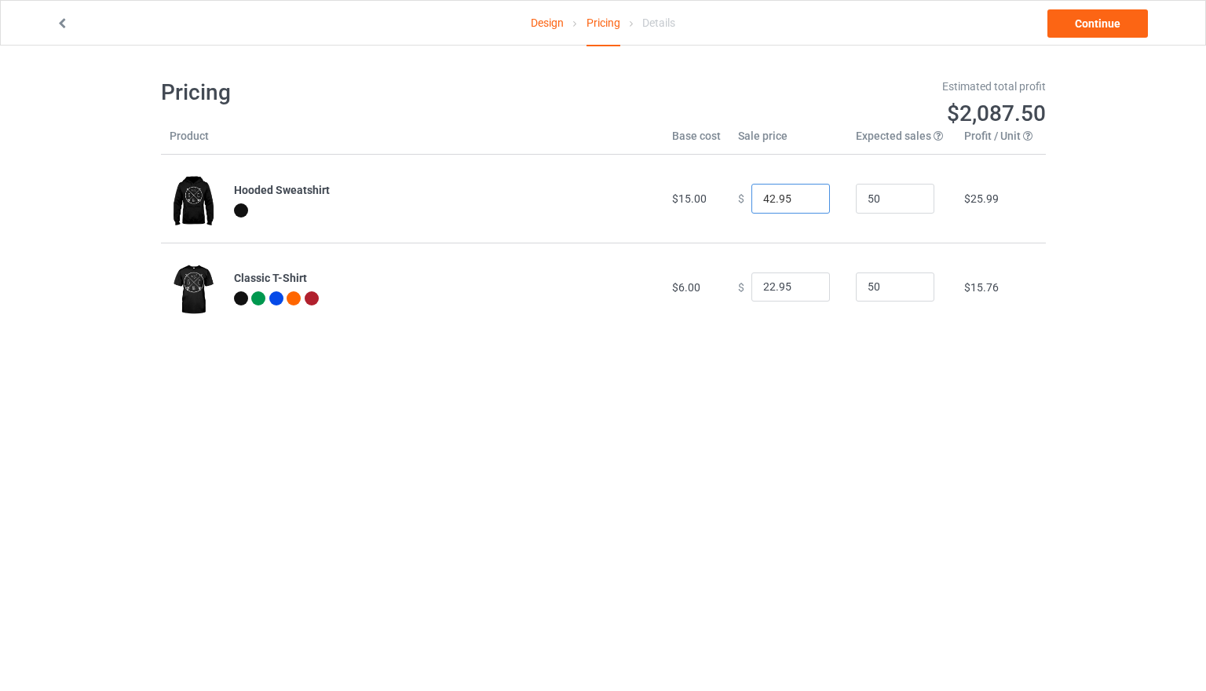
drag, startPoint x: 782, startPoint y: 197, endPoint x: 693, endPoint y: 195, distance: 89.6
click at [693, 195] on tr "Hooded Sweatshirt $15.00 $ 42.95 50 $25.99" at bounding box center [603, 199] width 885 height 88
type input "20.00"
drag, startPoint x: 789, startPoint y: 284, endPoint x: 677, endPoint y: 284, distance: 112.3
click at [677, 284] on tr "Classic T-Shirt $6.00 $ 22.95 50 $15.76" at bounding box center [603, 287] width 885 height 88
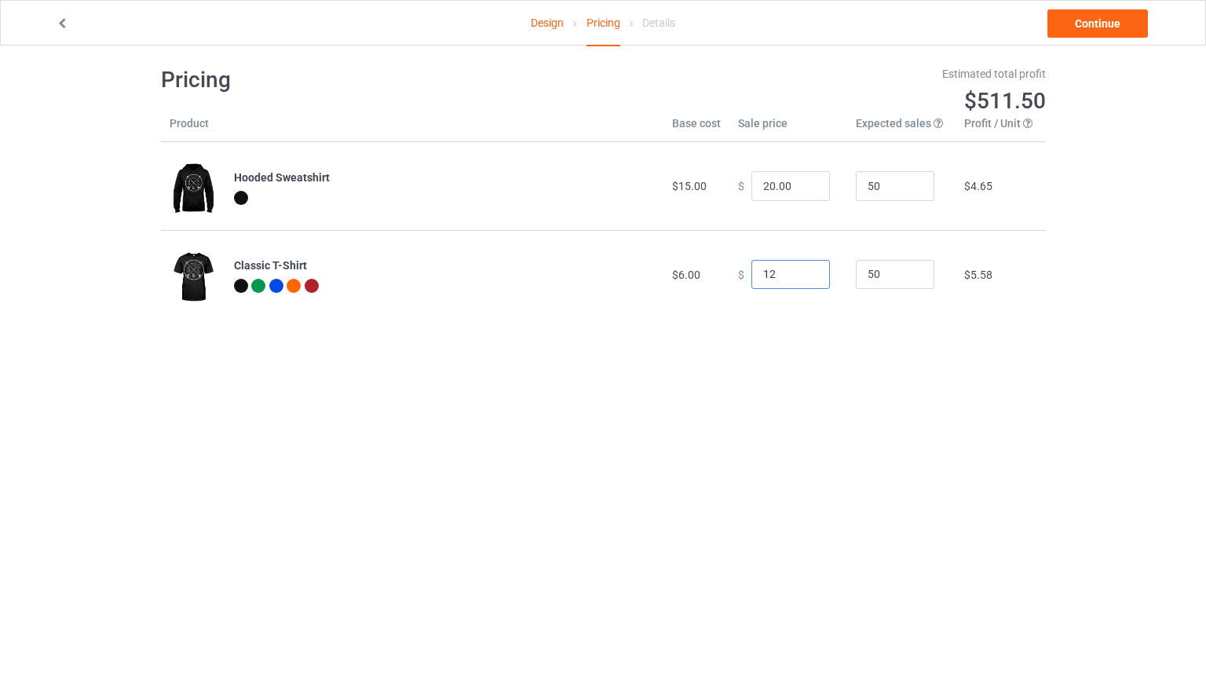
scroll to position [13, 0]
type input "12.00"
click at [1098, 23] on link "Continue" at bounding box center [1098, 23] width 101 height 28
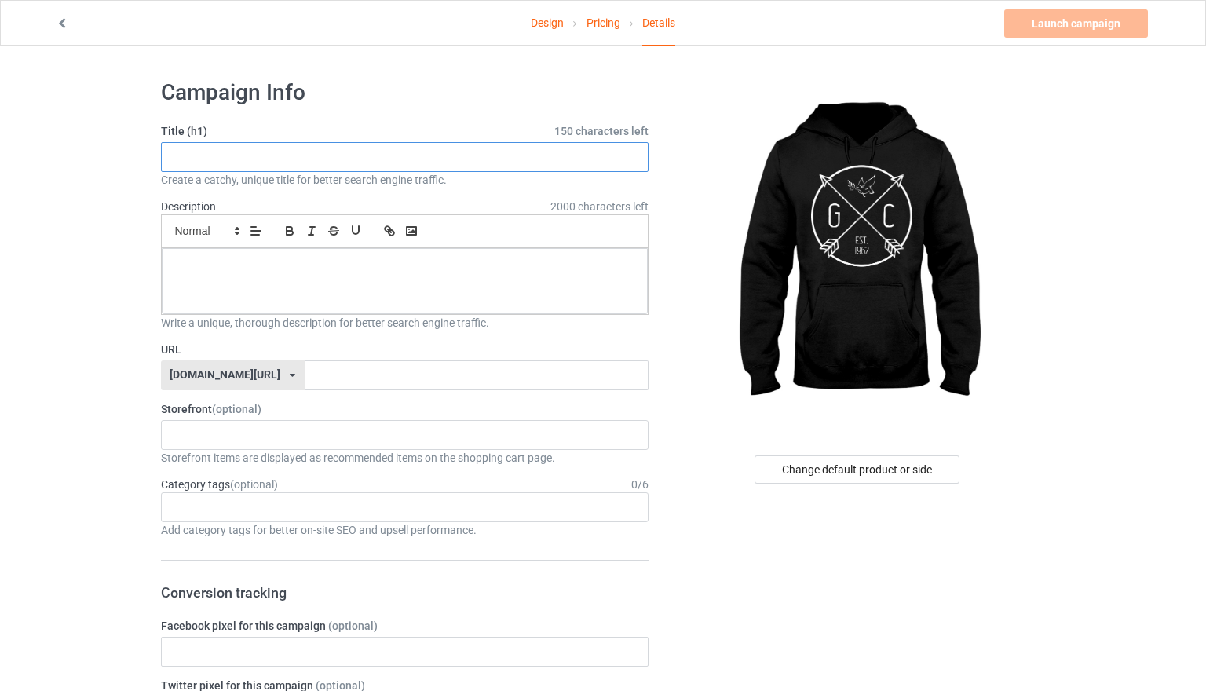
click at [434, 164] on input "text" at bounding box center [405, 157] width 488 height 30
drag, startPoint x: 354, startPoint y: 164, endPoint x: 123, endPoint y: 142, distance: 232.7
type input "GC Vintage Logo - Dove and Arrows"
click at [203, 287] on div at bounding box center [405, 281] width 487 height 66
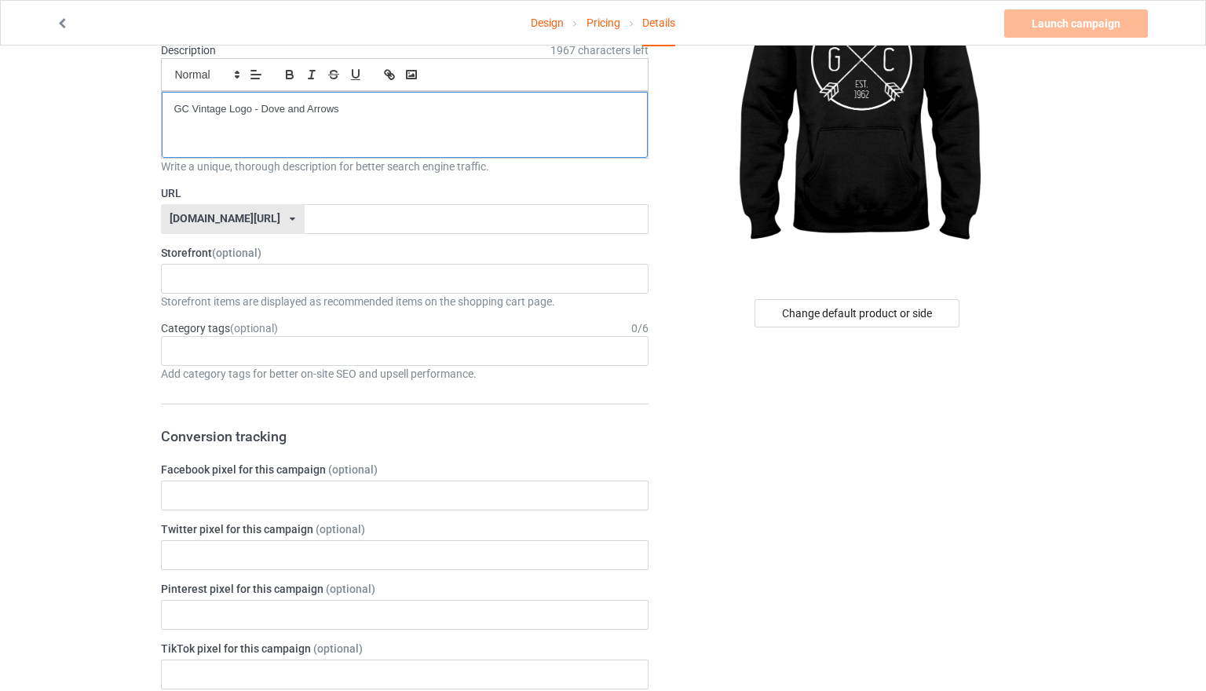
scroll to position [46, 0]
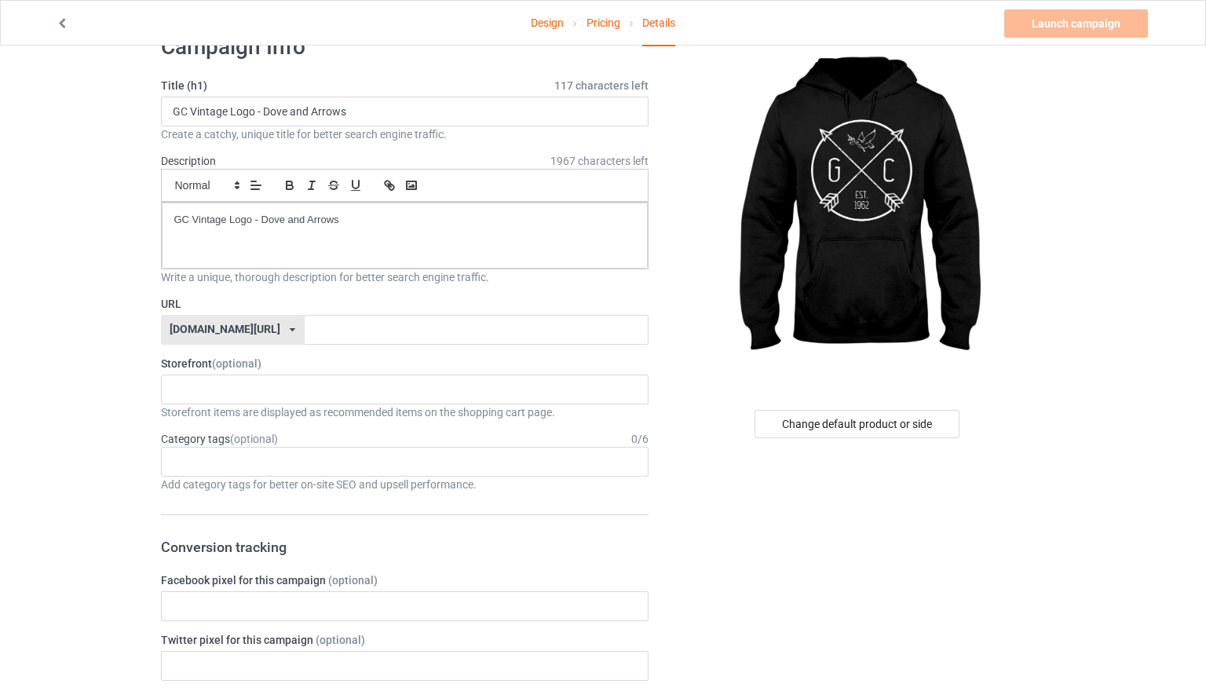
click at [290, 326] on icon at bounding box center [292, 329] width 5 height 9
click at [305, 332] on input "text" at bounding box center [477, 330] width 344 height 30
click at [314, 325] on input "text" at bounding box center [477, 330] width 344 height 30
click at [283, 375] on div "Atlas Builders Native American Tees Essential Oil Tees Generation Church Appare…" at bounding box center [405, 390] width 488 height 30
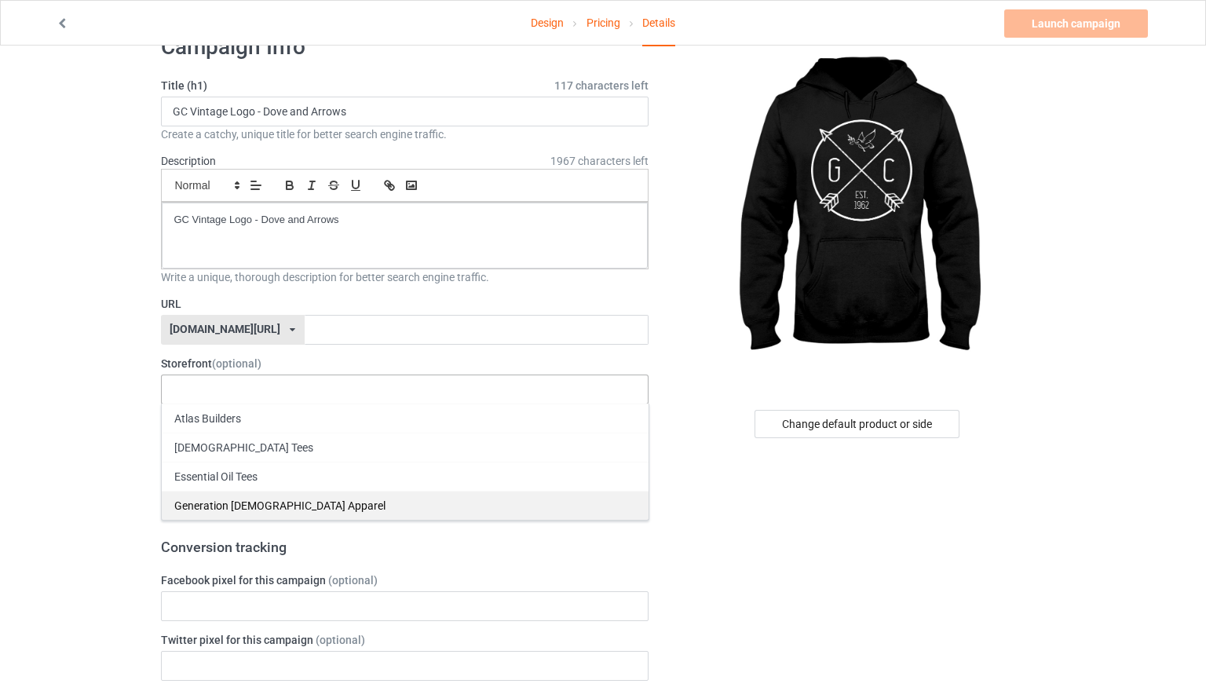
click at [257, 492] on div "Generation [DEMOGRAPHIC_DATA] Apparel" at bounding box center [405, 505] width 487 height 29
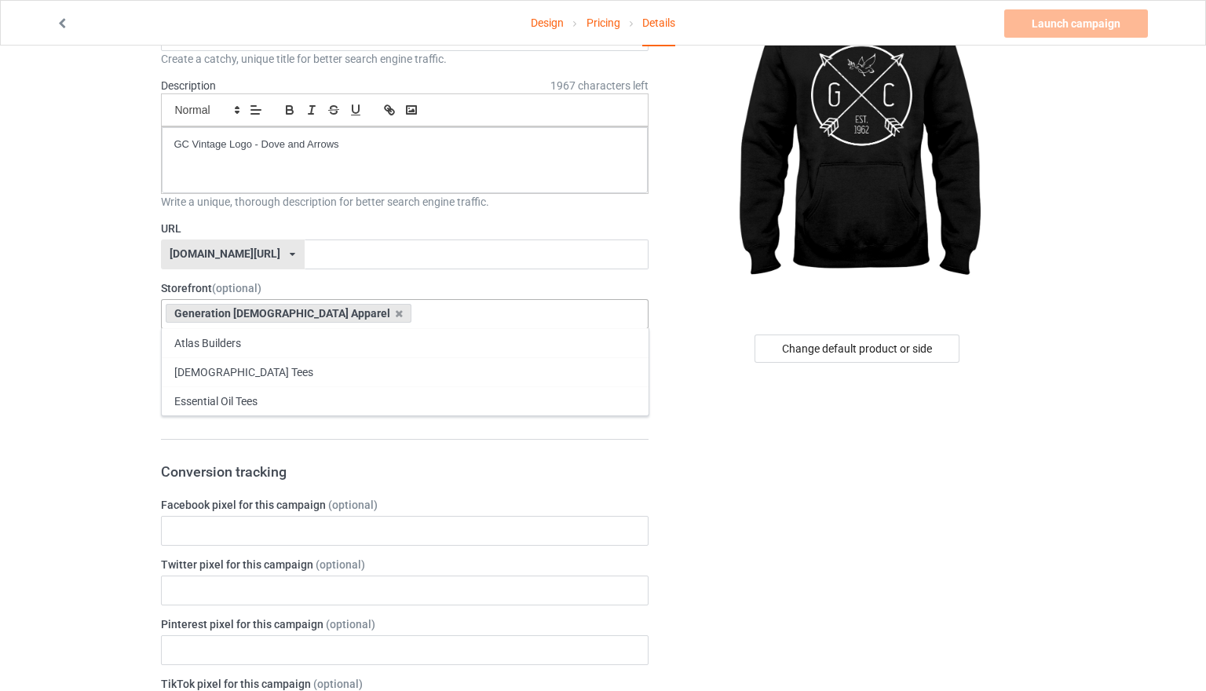
scroll to position [83, 0]
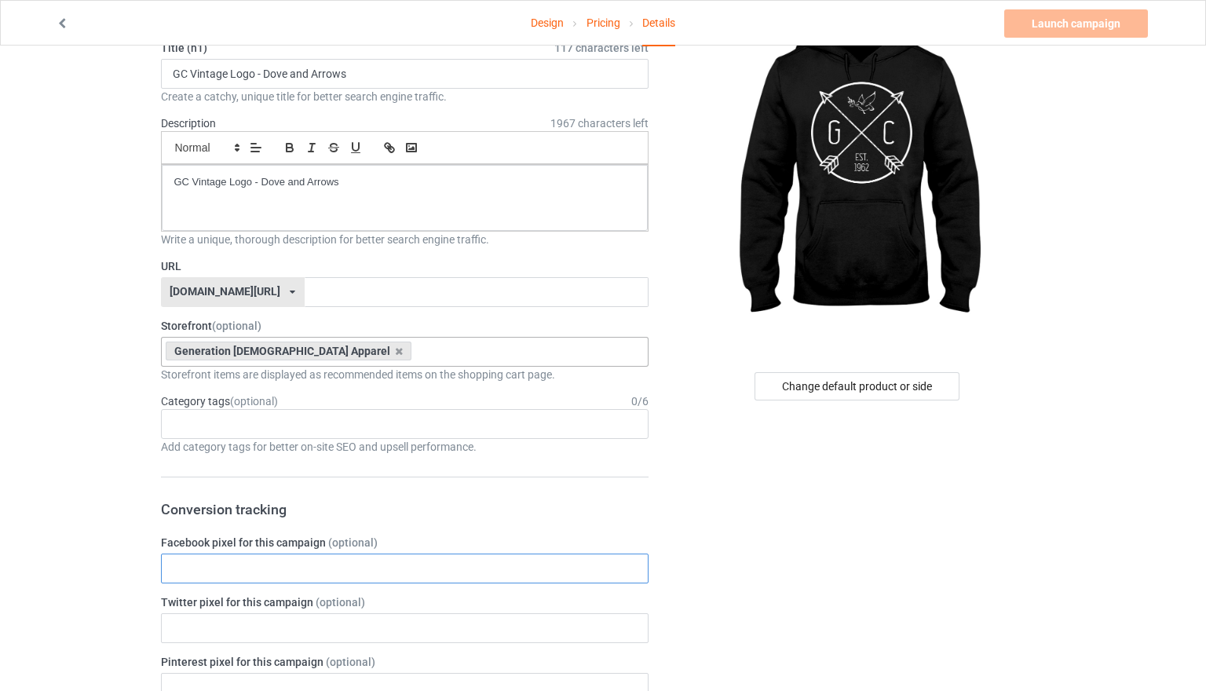
click at [328, 554] on input "text" at bounding box center [405, 569] width 488 height 30
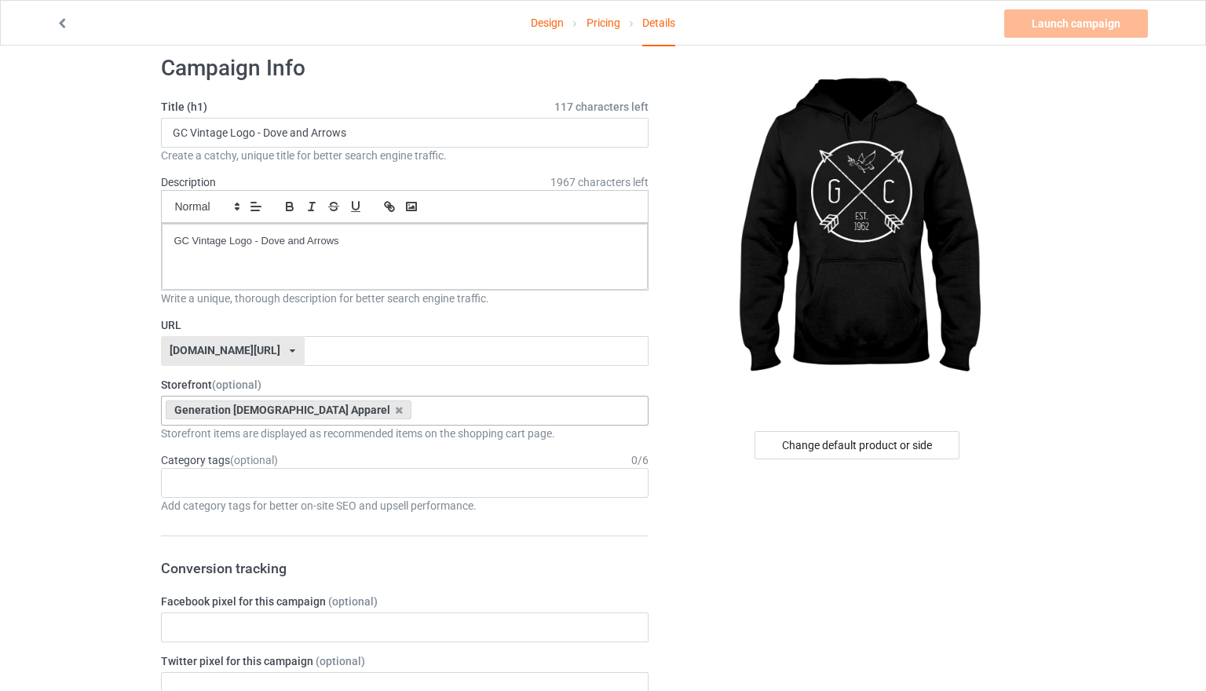
scroll to position [23, 0]
click at [341, 346] on input "text" at bounding box center [477, 353] width 344 height 30
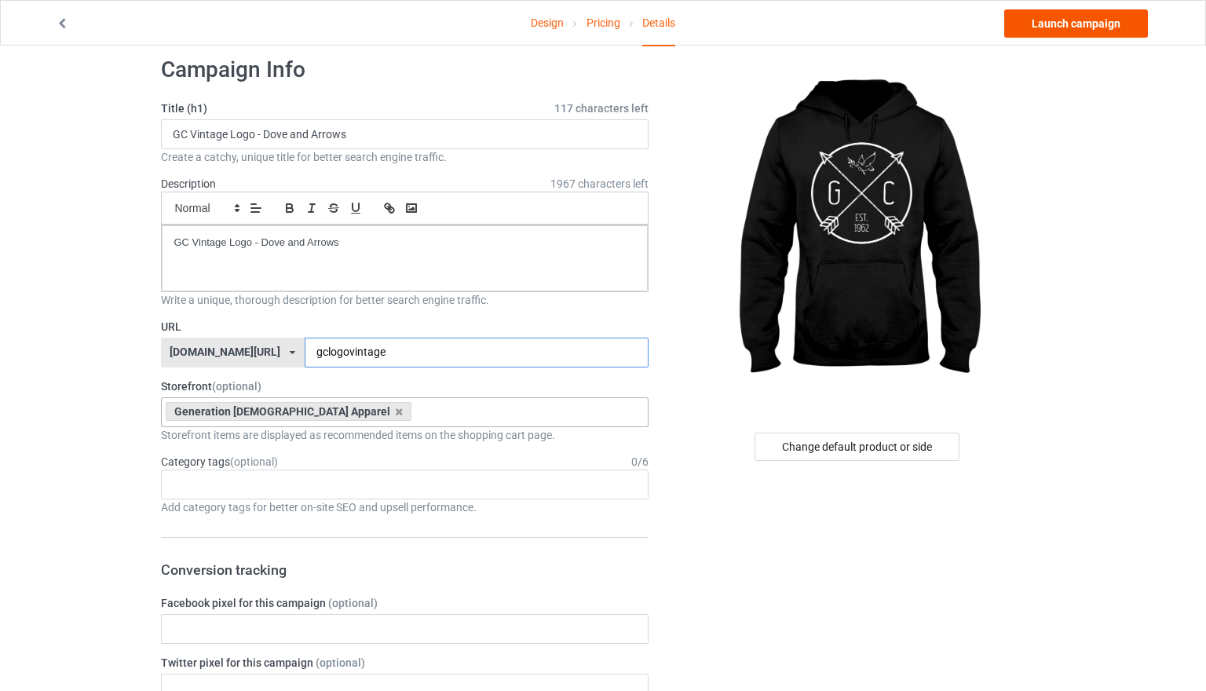
type input "gclogovintage"
click at [1099, 24] on link "Launch campaign" at bounding box center [1076, 23] width 144 height 28
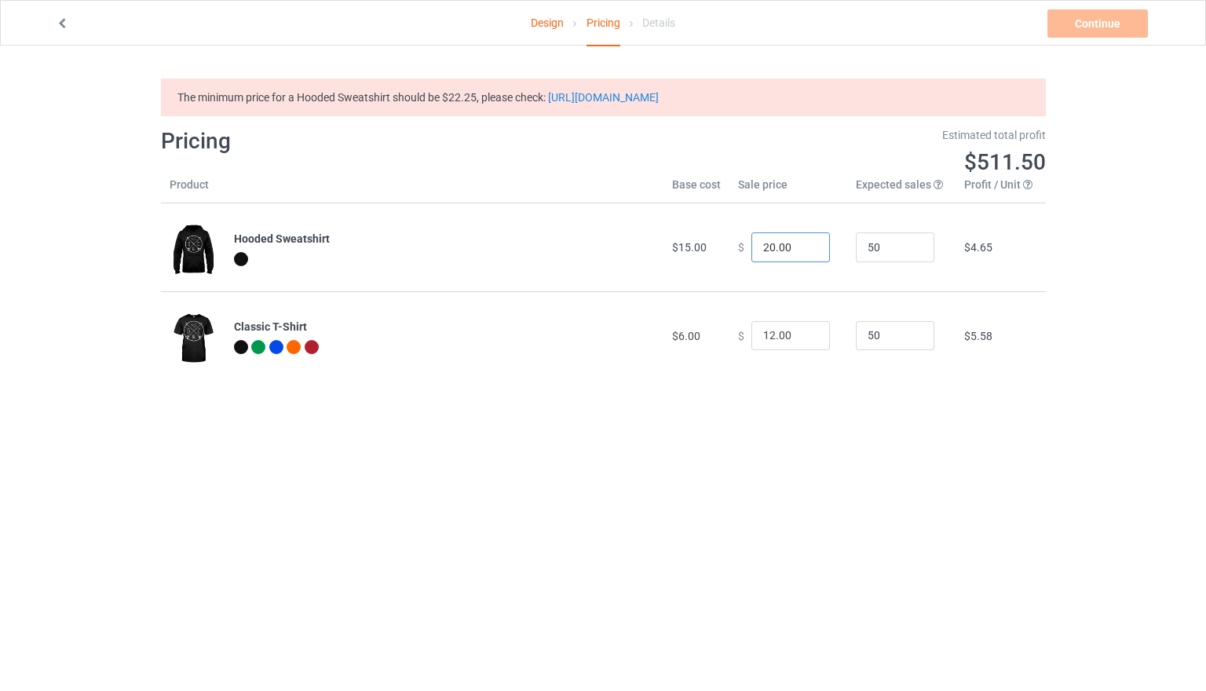
click at [781, 243] on input "20.00" at bounding box center [791, 247] width 79 height 30
click at [802, 243] on input "21" at bounding box center [791, 247] width 79 height 30
click at [806, 240] on input "22" at bounding box center [791, 247] width 79 height 30
click at [806, 240] on input "23" at bounding box center [791, 247] width 79 height 30
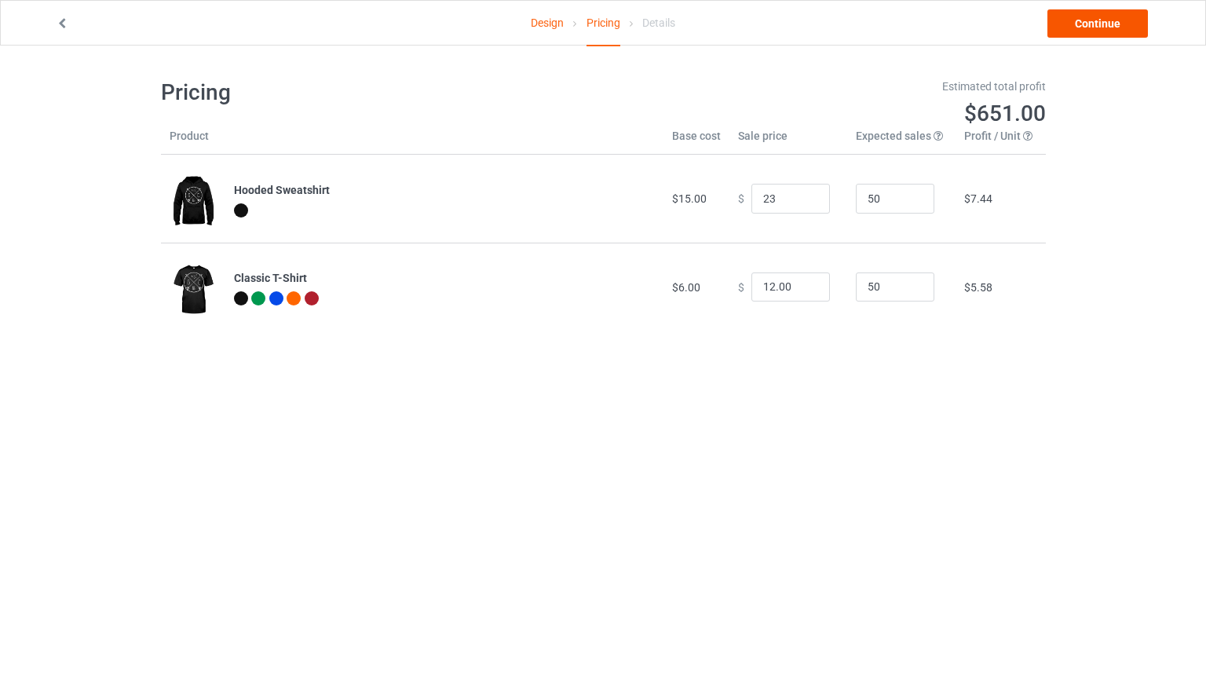
type input "23.00"
click at [1092, 23] on link "Continue" at bounding box center [1098, 23] width 101 height 28
